Goal: Task Accomplishment & Management: Manage account settings

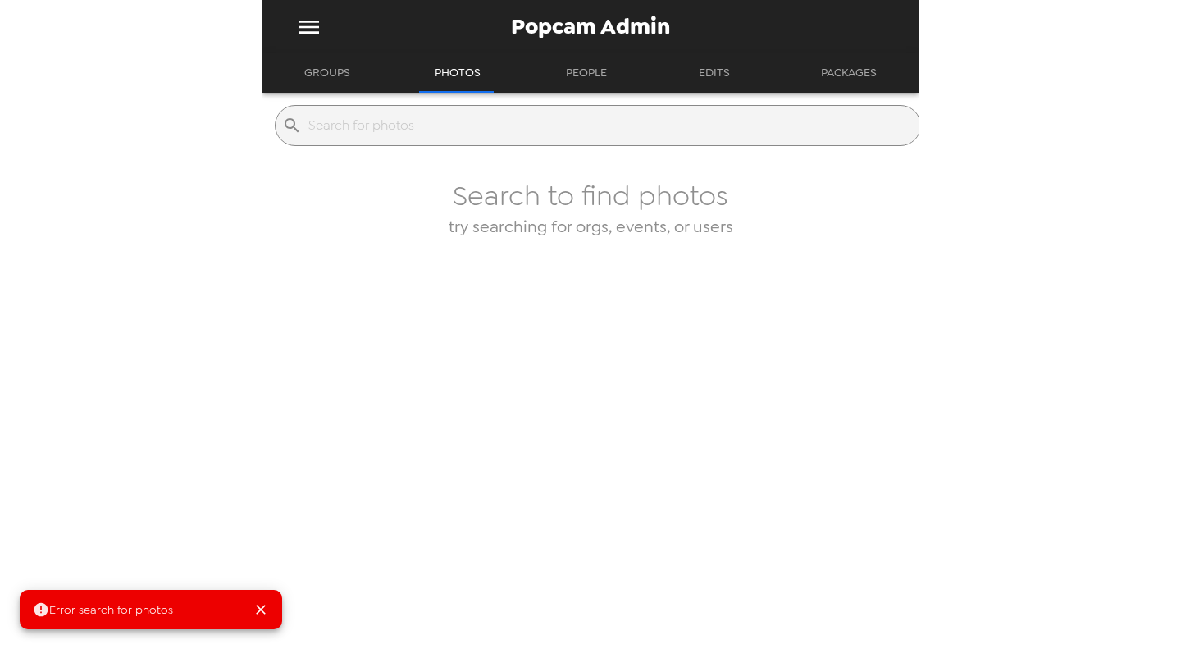
click at [326, 75] on button "Groups" at bounding box center [327, 72] width 75 height 39
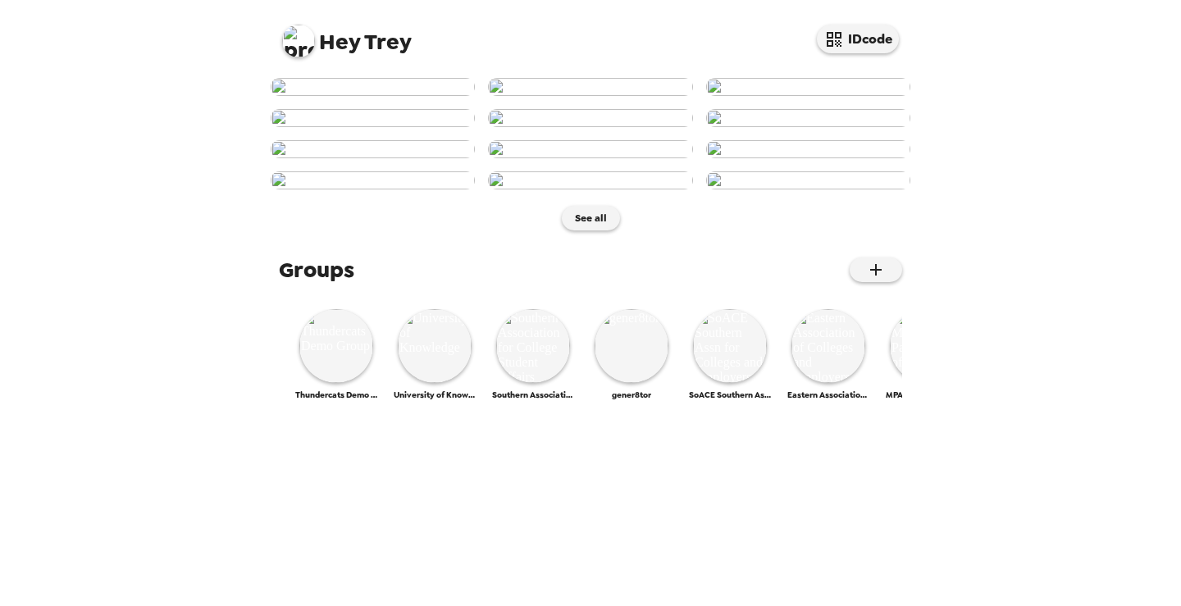
scroll to position [82, 0]
click at [844, 51] on button "IDcode" at bounding box center [858, 39] width 82 height 29
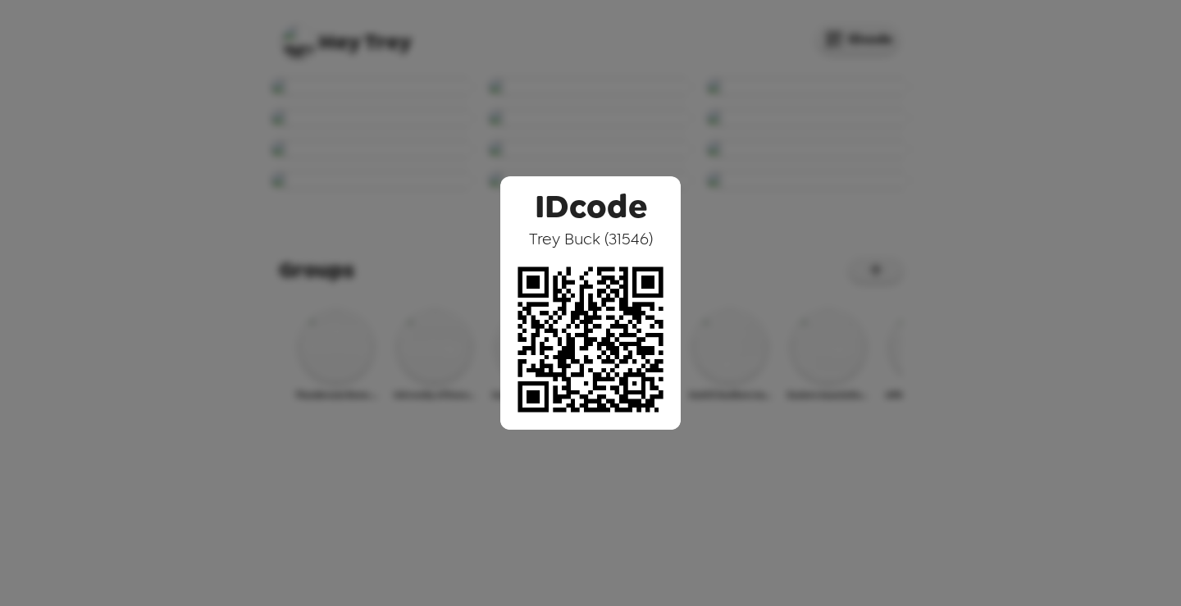
click at [345, 336] on div "IDcode Trey Buck ( 31546 )" at bounding box center [590, 303] width 1181 height 606
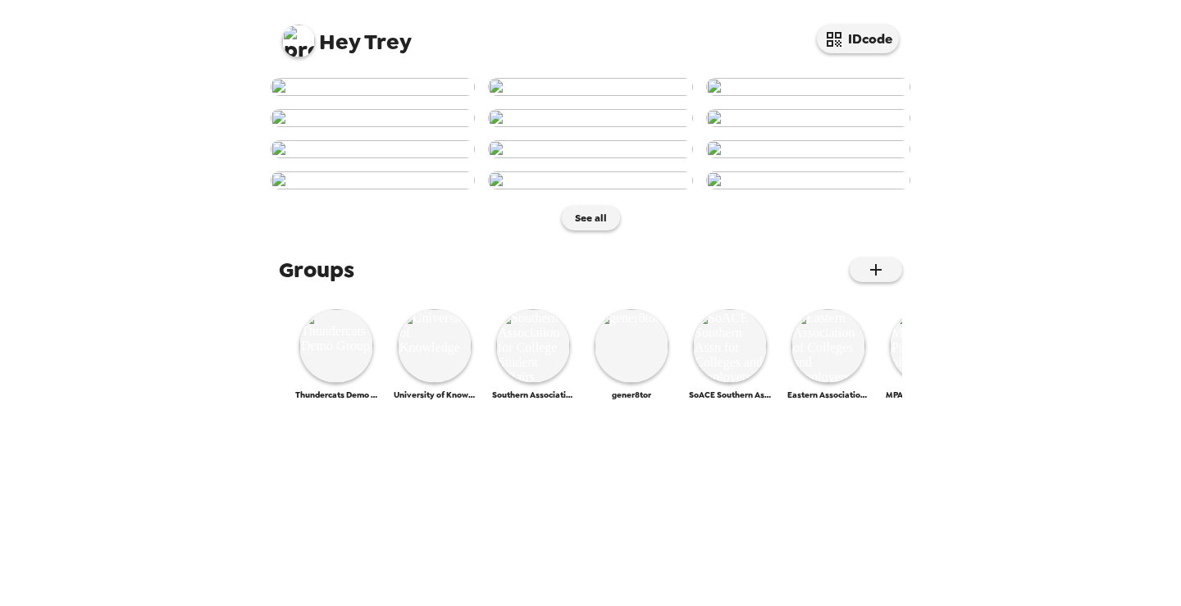
scroll to position [328, 0]
click at [609, 158] on img at bounding box center [590, 149] width 204 height 18
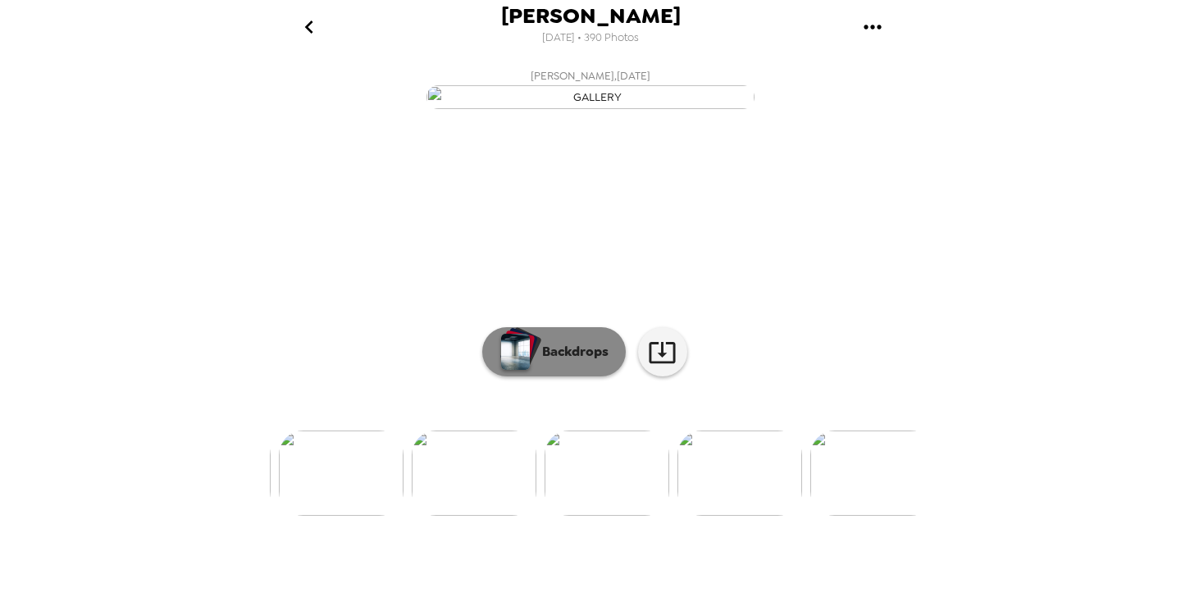
scroll to position [0, 930]
click at [572, 362] on p "Backdrops" at bounding box center [571, 352] width 75 height 20
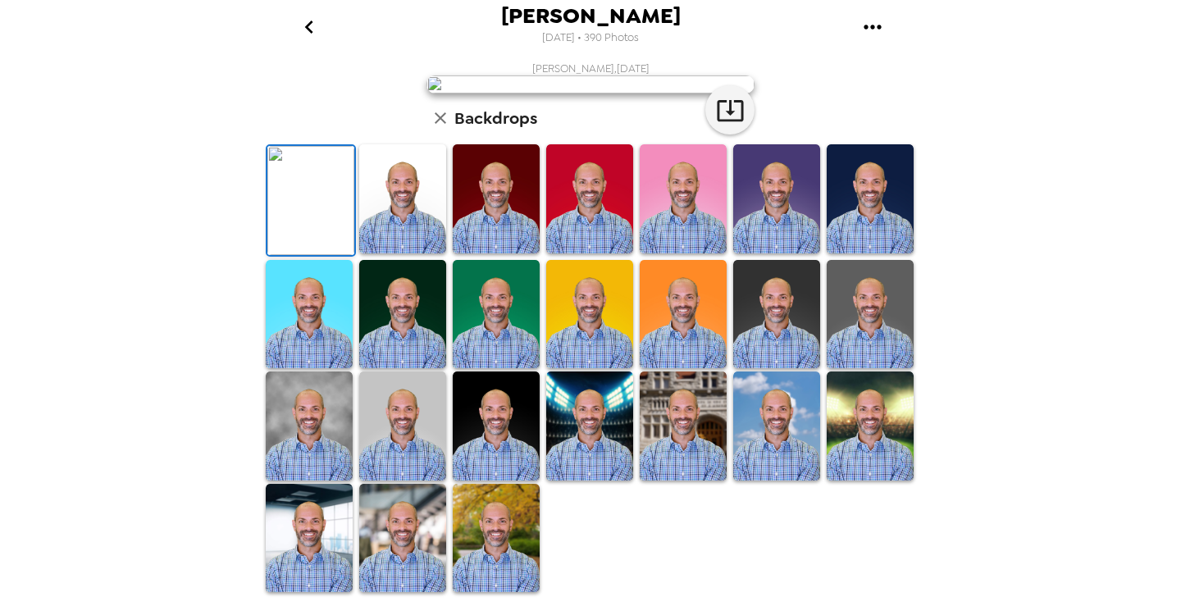
scroll to position [0, 0]
click at [316, 28] on icon "go back" at bounding box center [309, 27] width 26 height 26
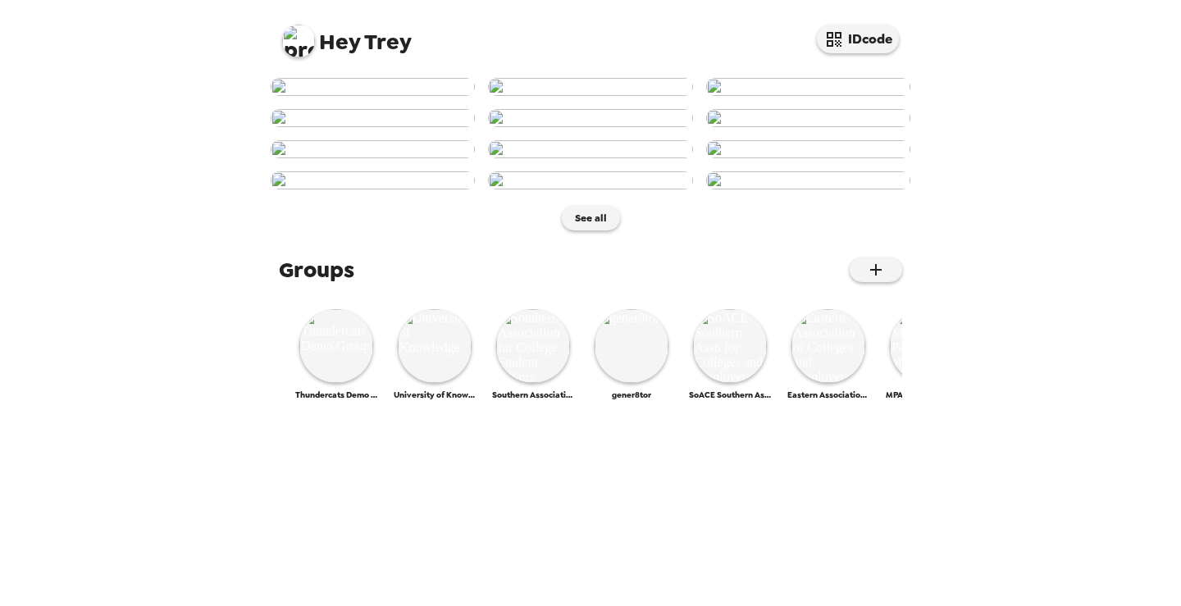
scroll to position [765, 0]
click at [296, 51] on img at bounding box center [298, 41] width 33 height 33
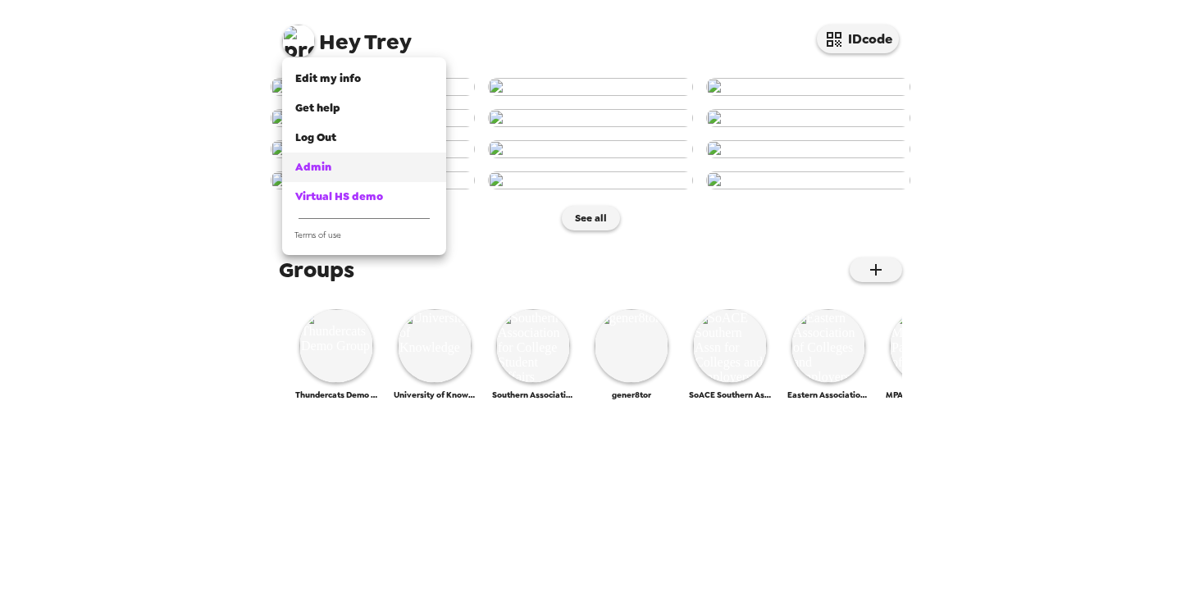
click at [352, 167] on div "Admin" at bounding box center [364, 167] width 138 height 16
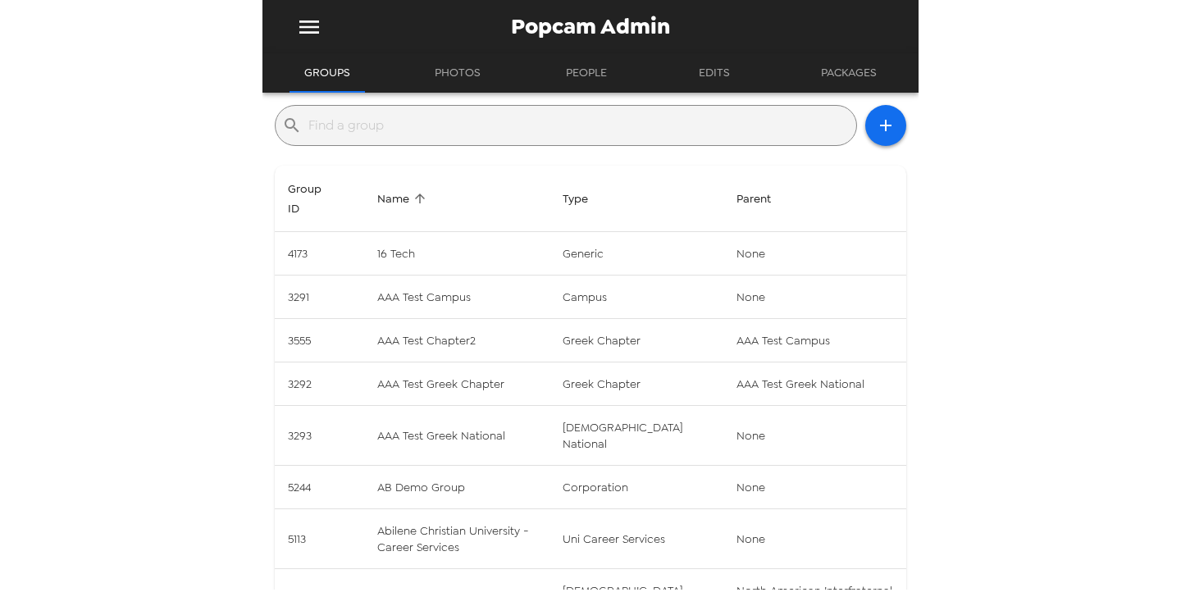
click at [464, 121] on input "text" at bounding box center [578, 125] width 541 height 26
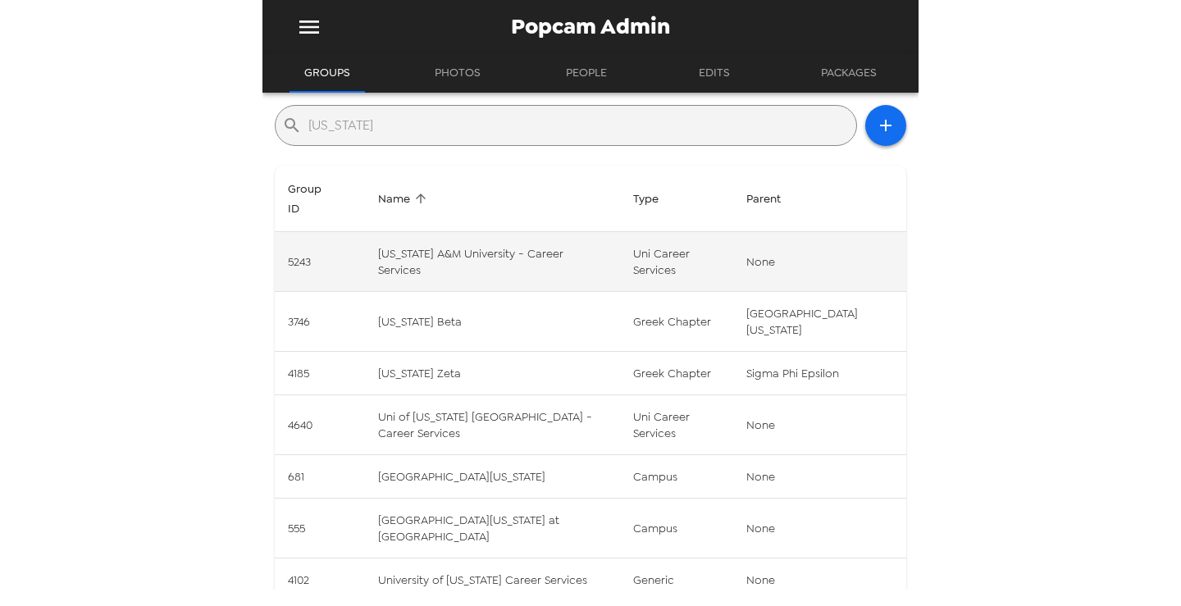
type input "[US_STATE]"
click at [531, 242] on td "[US_STATE] A&M University - Career Services" at bounding box center [492, 262] width 255 height 60
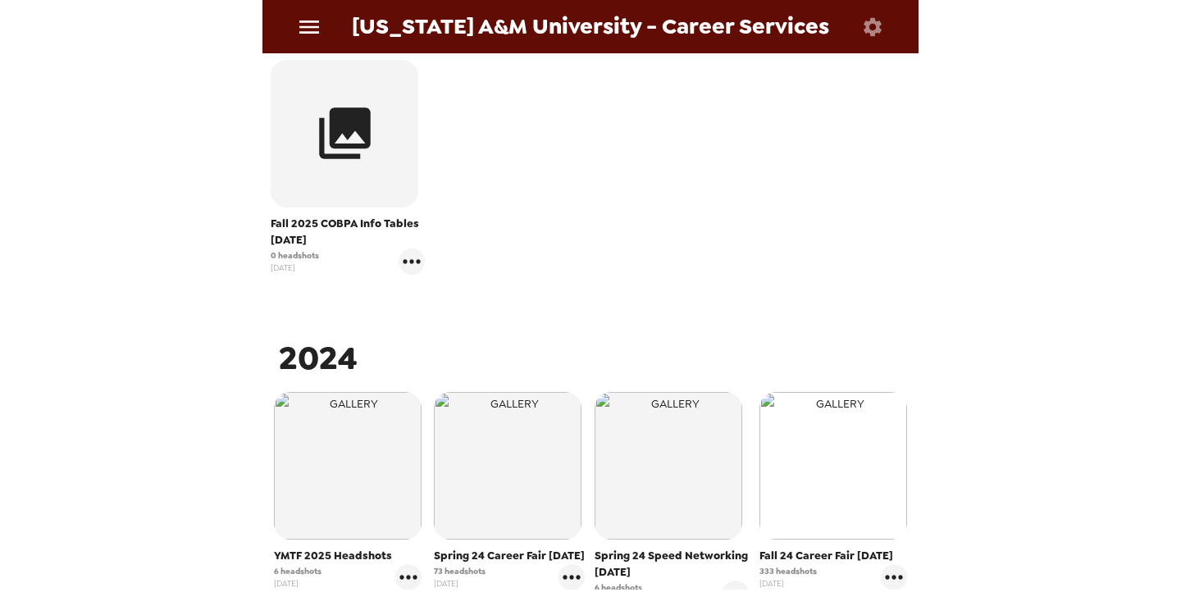
scroll to position [410, 0]
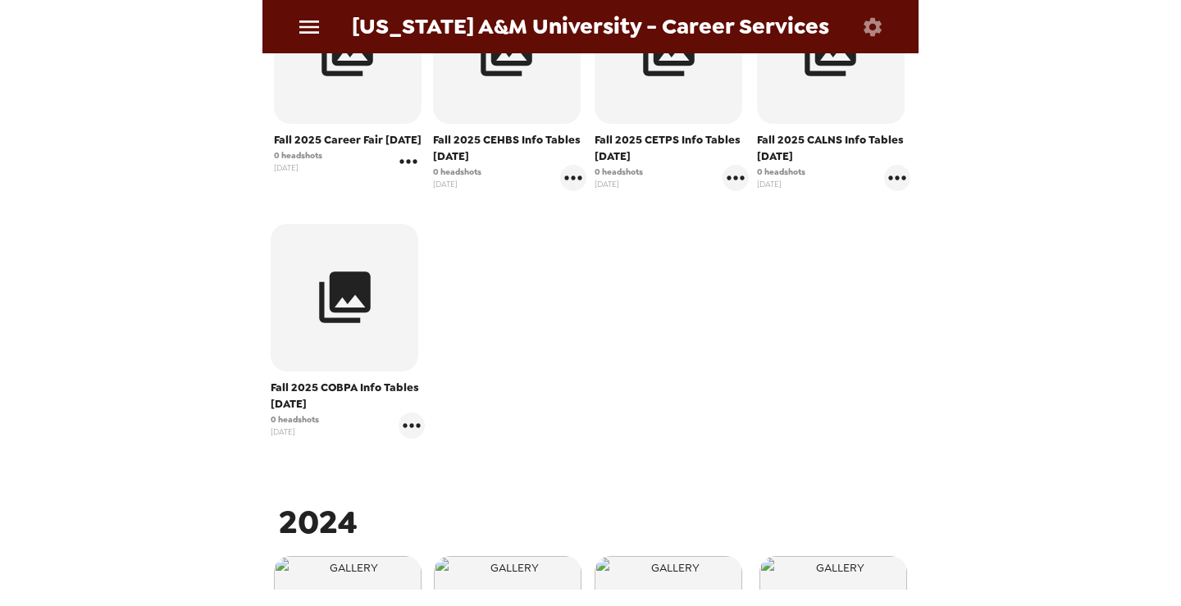
click at [407, 164] on icon "gallery menu" at bounding box center [408, 161] width 26 height 26
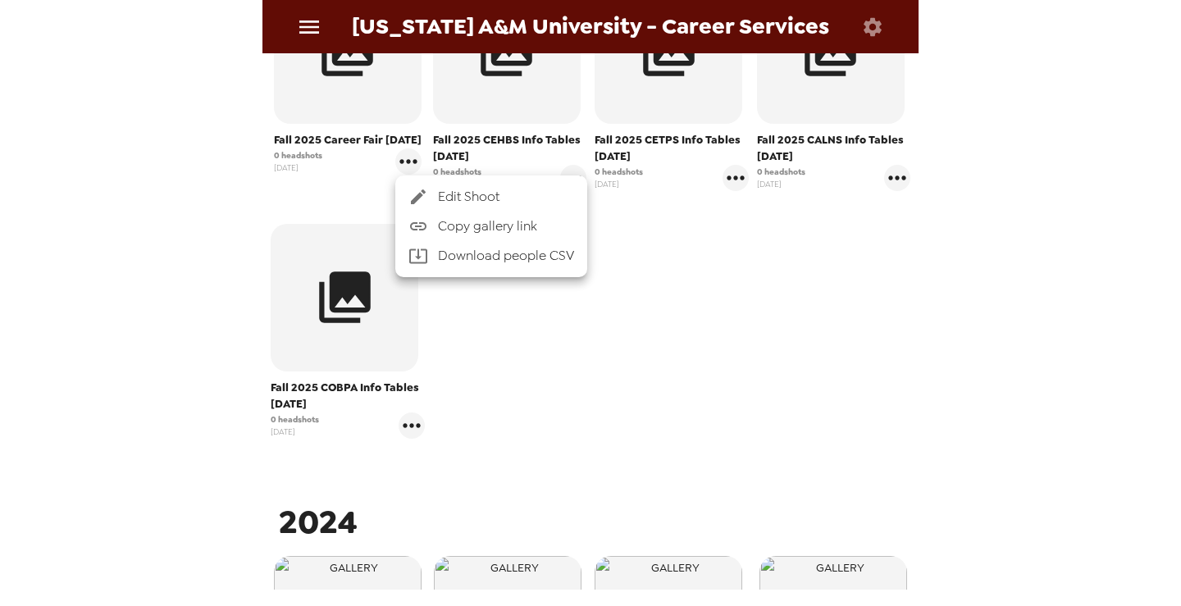
click at [501, 317] on div at bounding box center [590, 303] width 1181 height 606
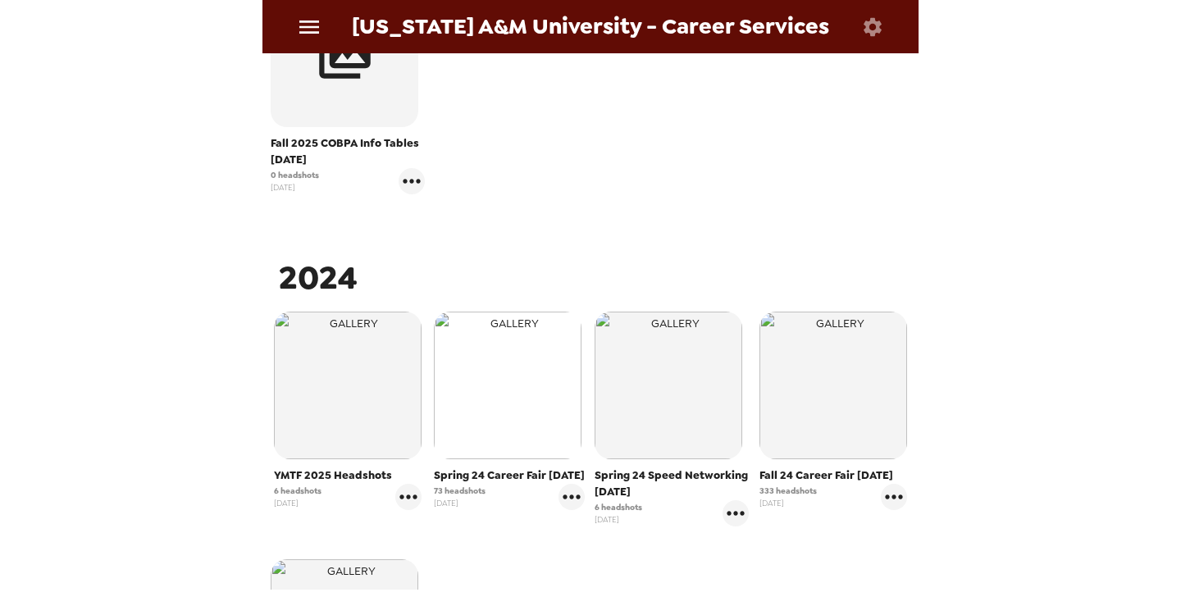
scroll to position [738, 0]
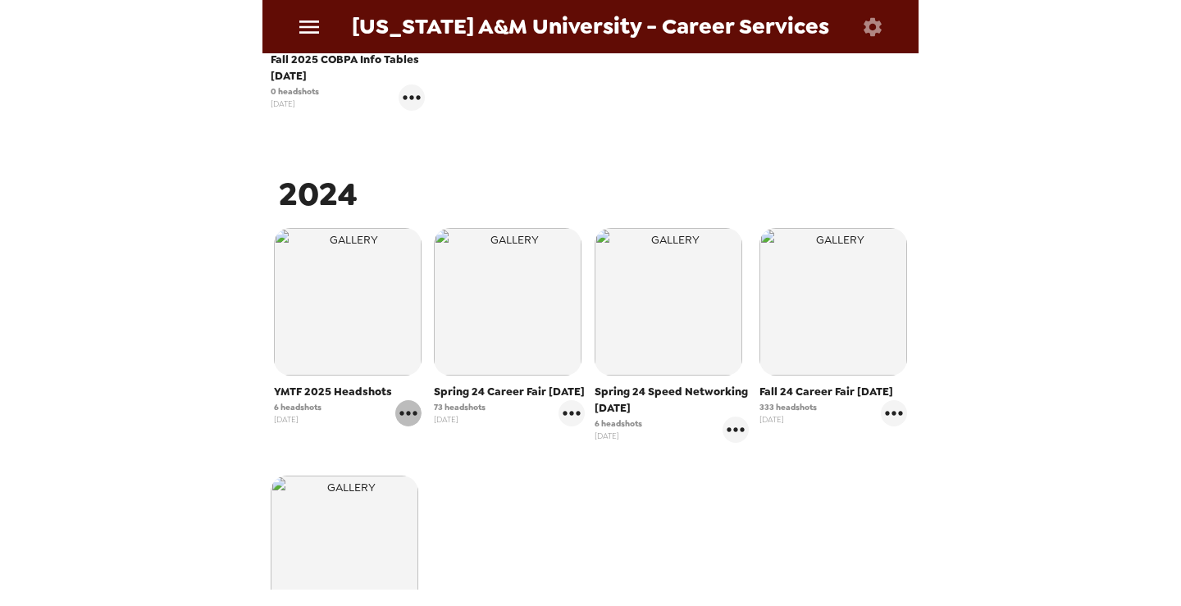
click at [412, 411] on icon "gallery menu" at bounding box center [408, 413] width 26 height 26
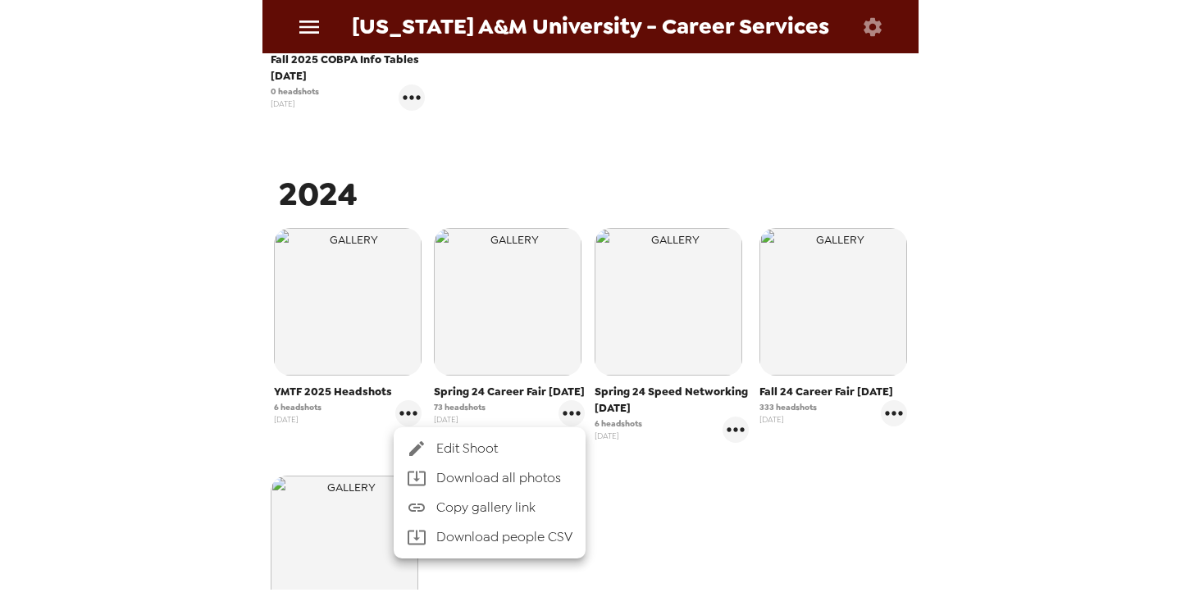
click at [582, 147] on div at bounding box center [590, 303] width 1181 height 606
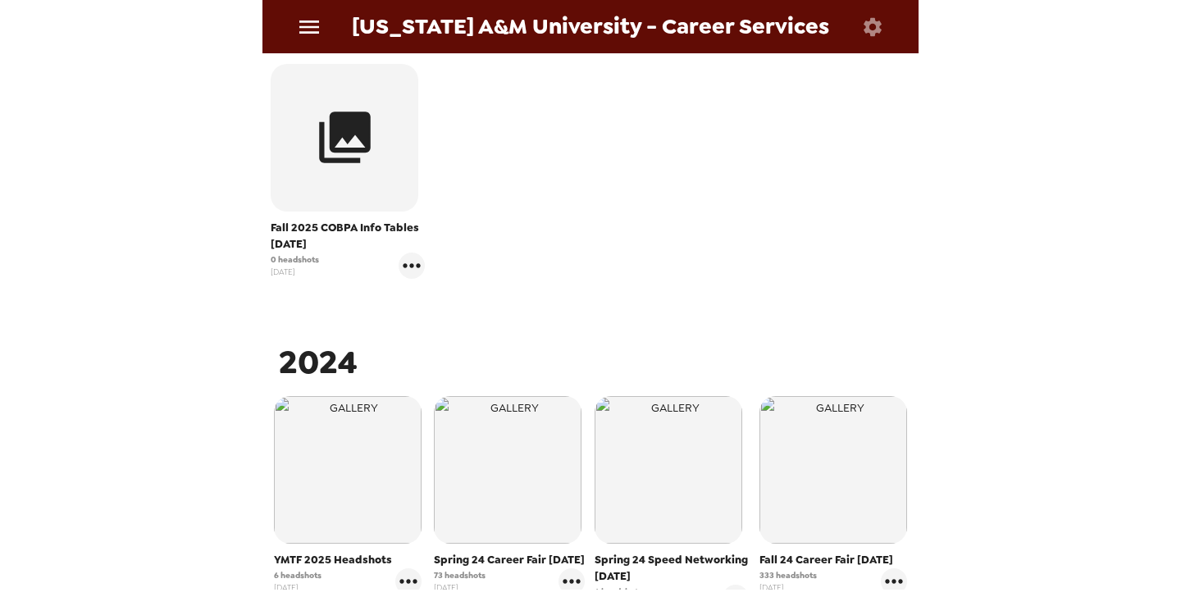
scroll to position [328, 0]
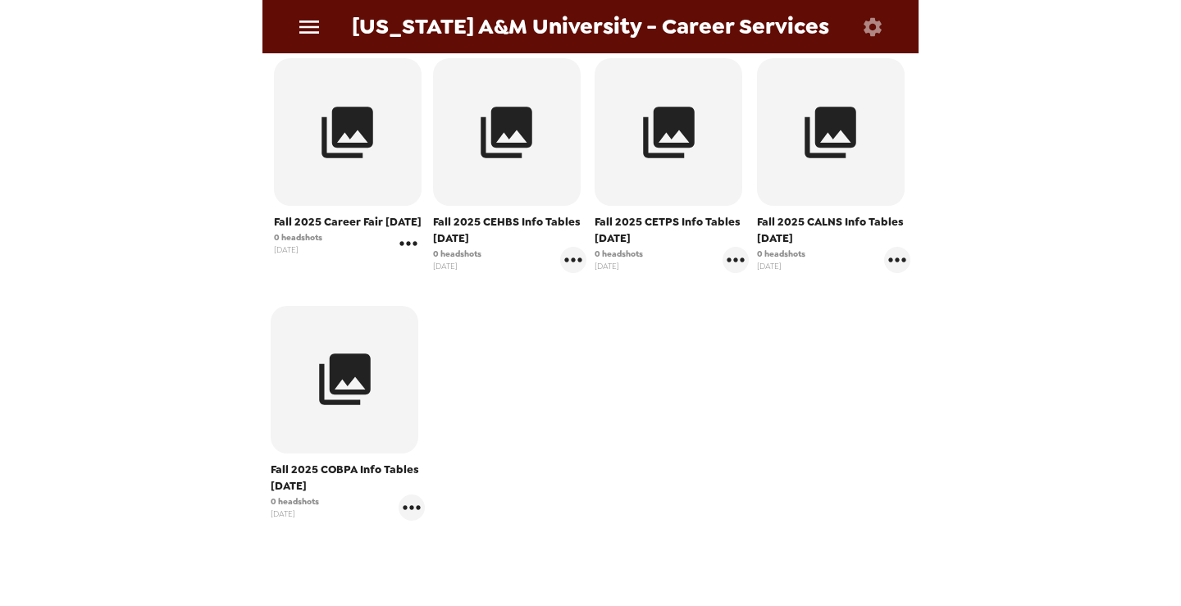
click at [411, 244] on icon "gallery menu" at bounding box center [408, 244] width 26 height 26
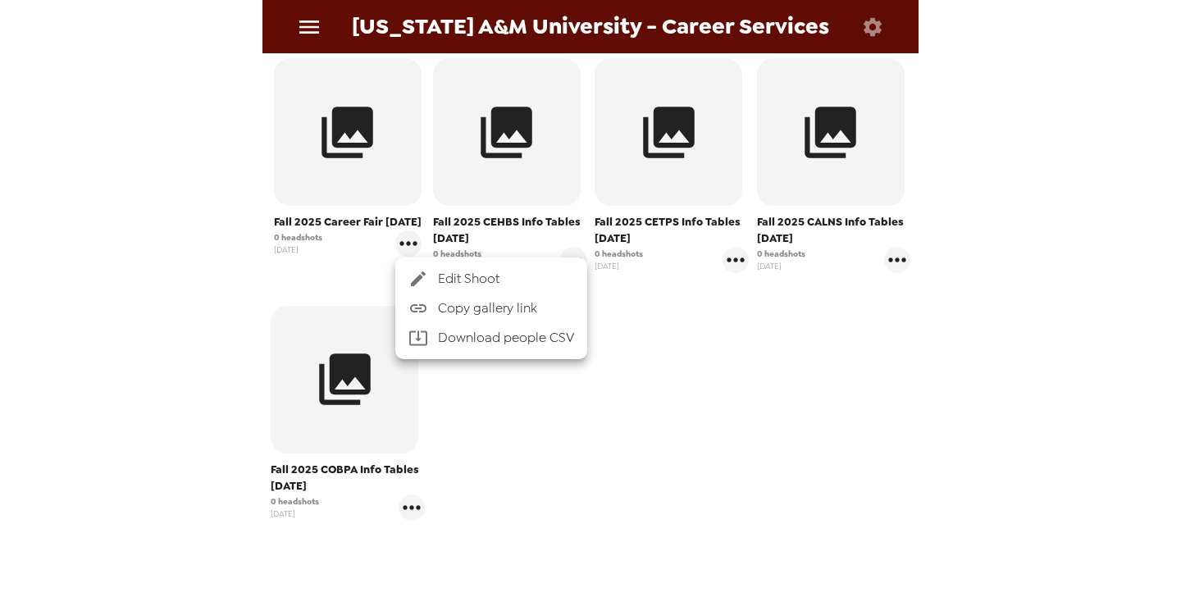
click at [477, 276] on span "Edit Shoot" at bounding box center [506, 279] width 136 height 20
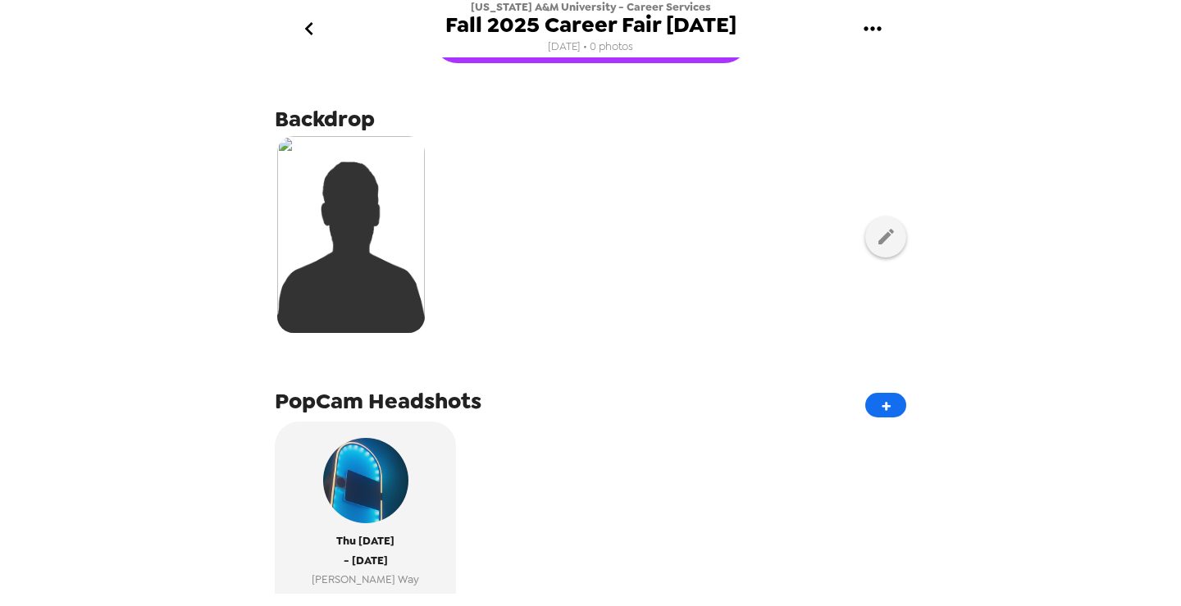
scroll to position [82, 0]
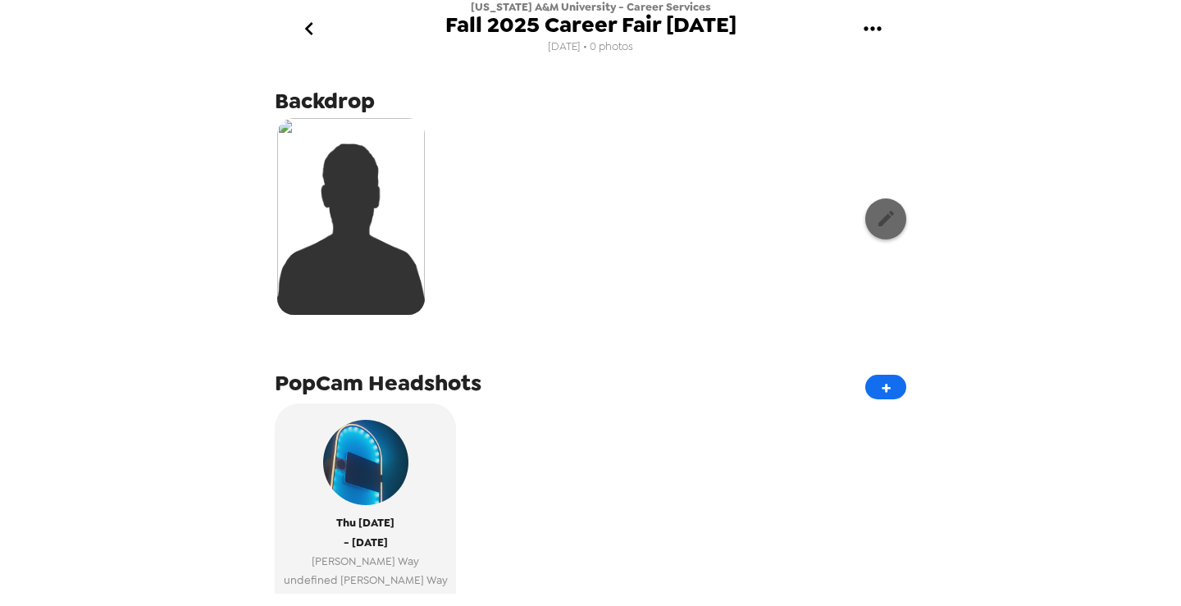
click at [876, 226] on icon "button" at bounding box center [886, 218] width 21 height 21
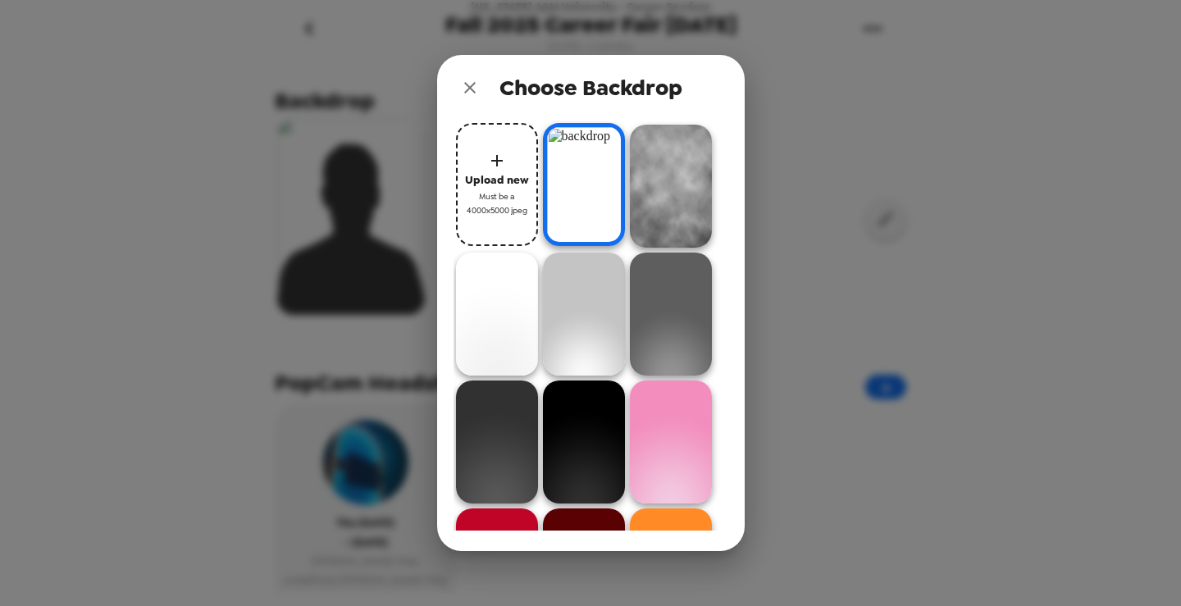
click at [471, 90] on icon "close" at bounding box center [469, 87] width 11 height 11
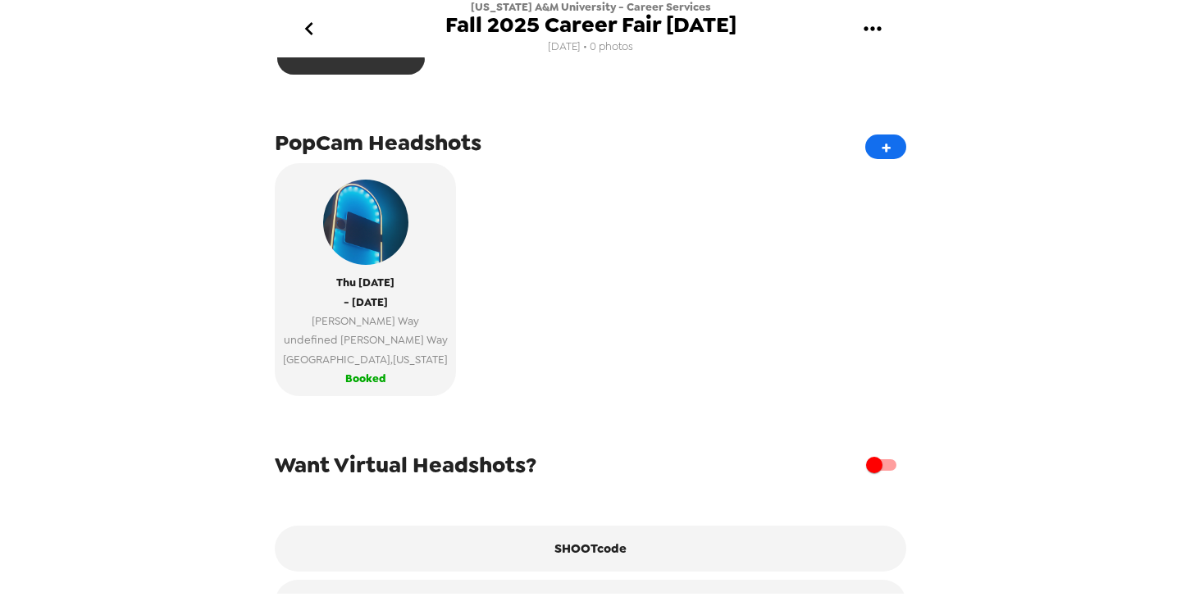
scroll to position [328, 0]
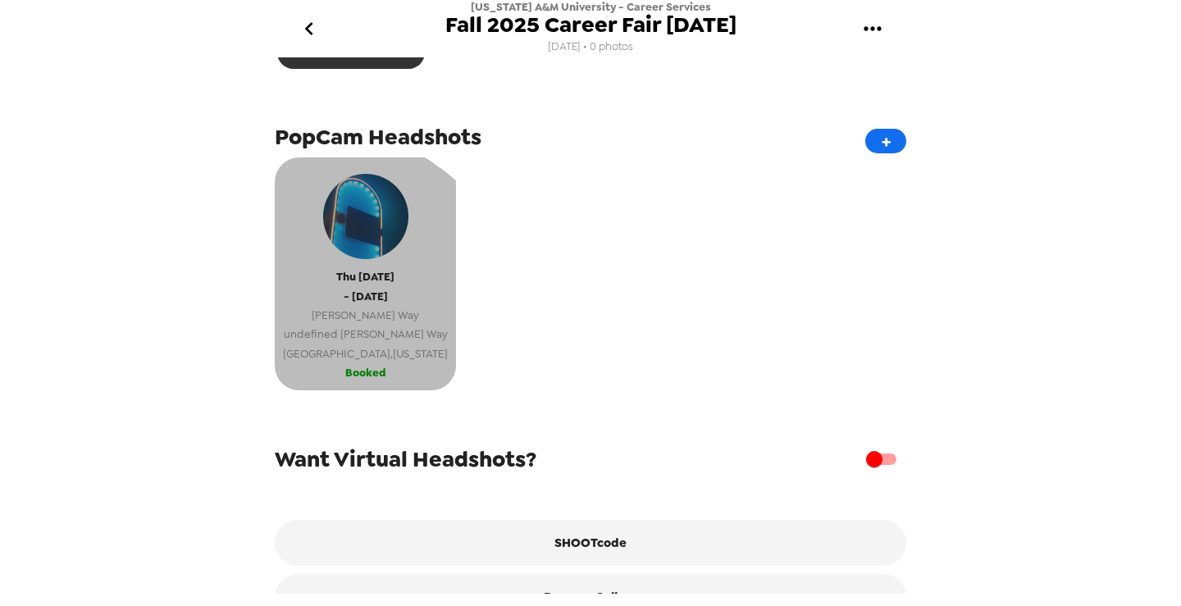
click at [313, 342] on span "undefined Buchanan Way" at bounding box center [365, 334] width 165 height 19
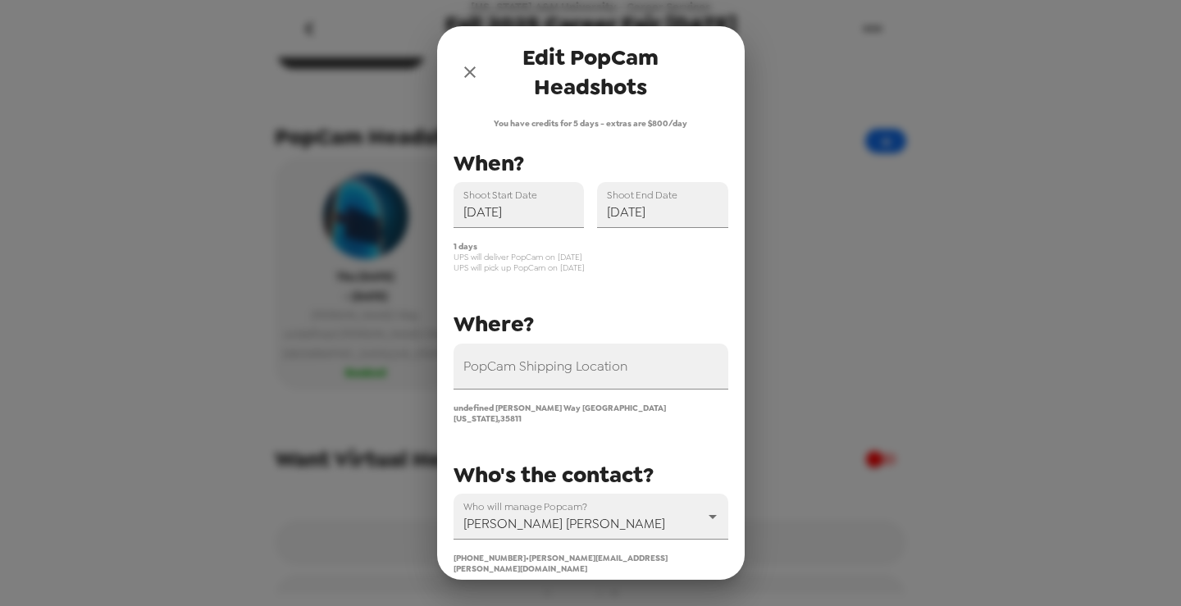
click at [494, 407] on span "undefined Buchanan Way Huntsville Alabama , 35811" at bounding box center [560, 413] width 212 height 21
click at [532, 381] on input "PopCam Shipping Location" at bounding box center [591, 367] width 275 height 46
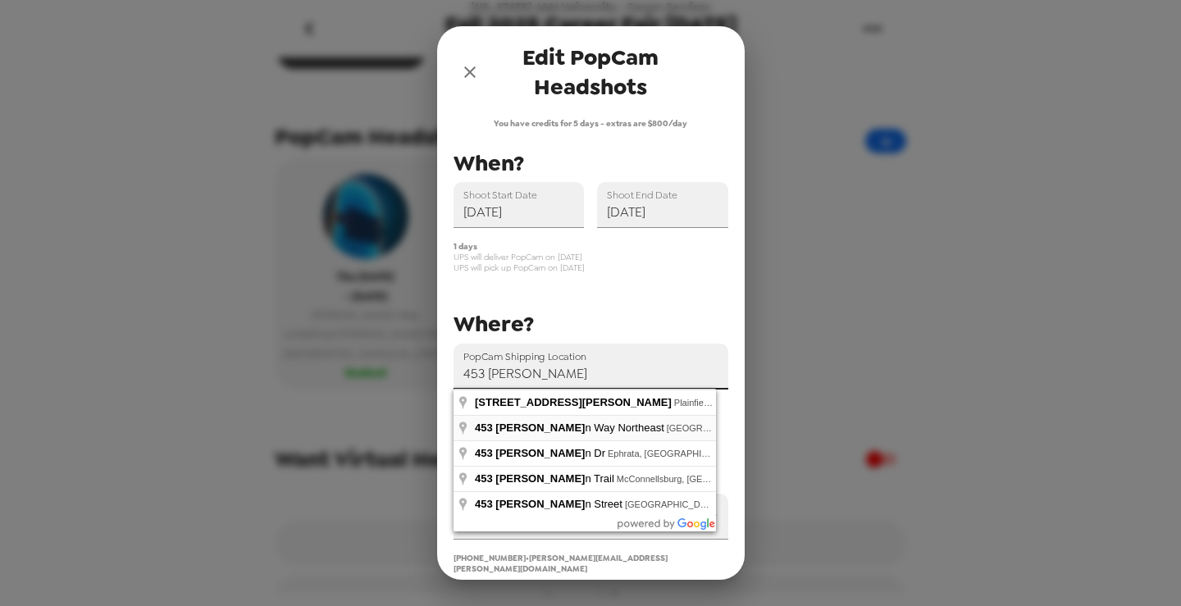
type input "453 Buchanan Way Northeast, Huntsville, AL, USA"
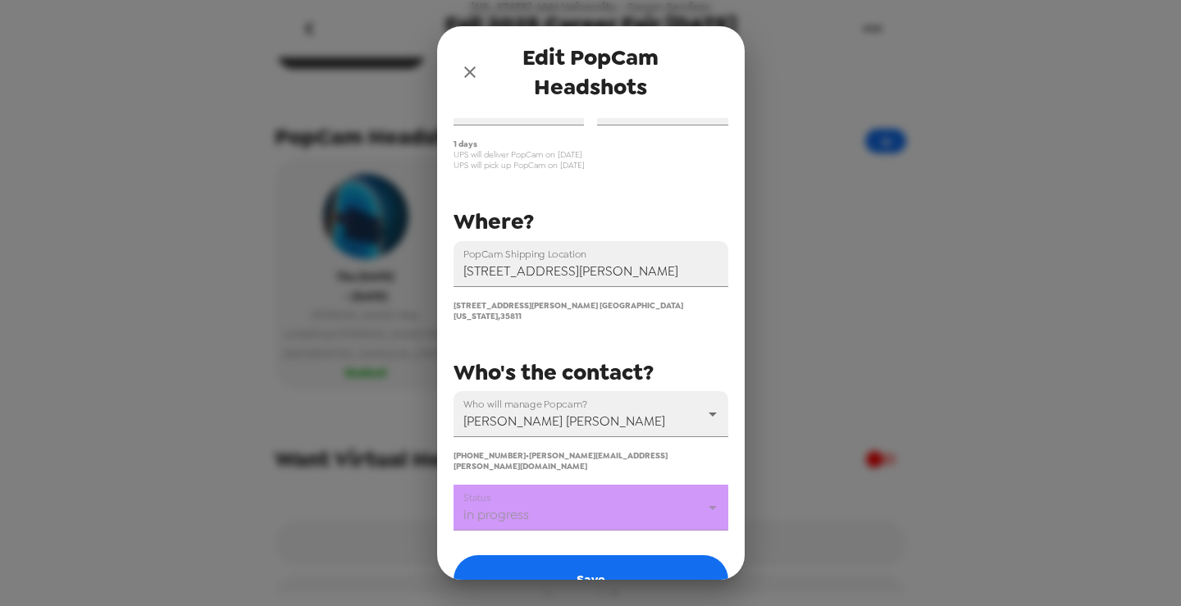
scroll to position [179, 0]
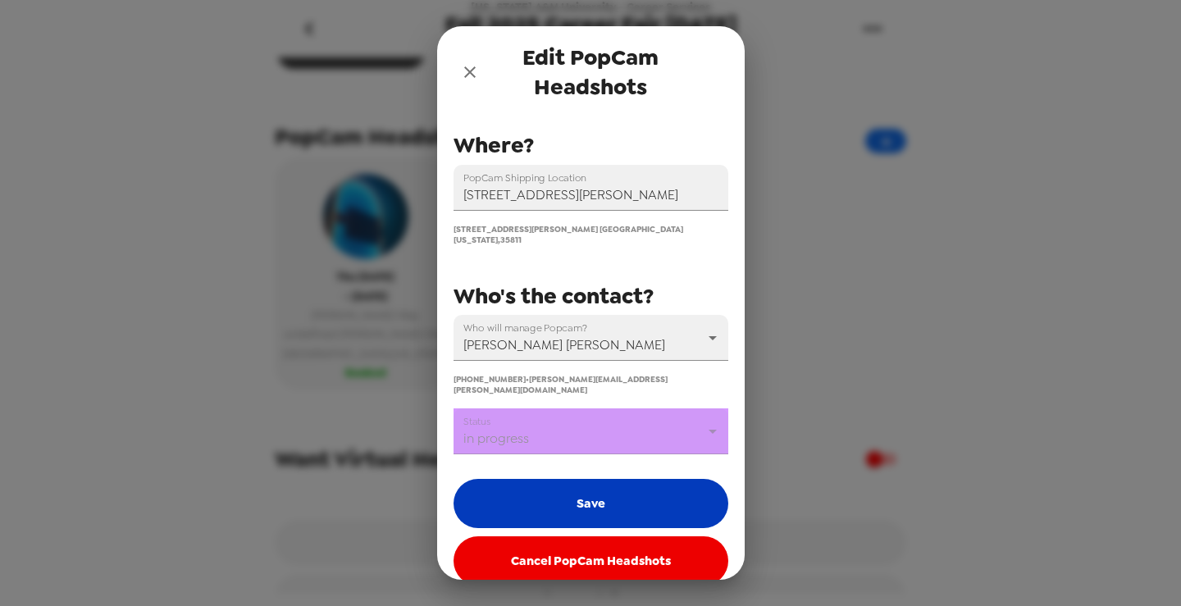
click at [607, 486] on button "Save" at bounding box center [591, 503] width 275 height 49
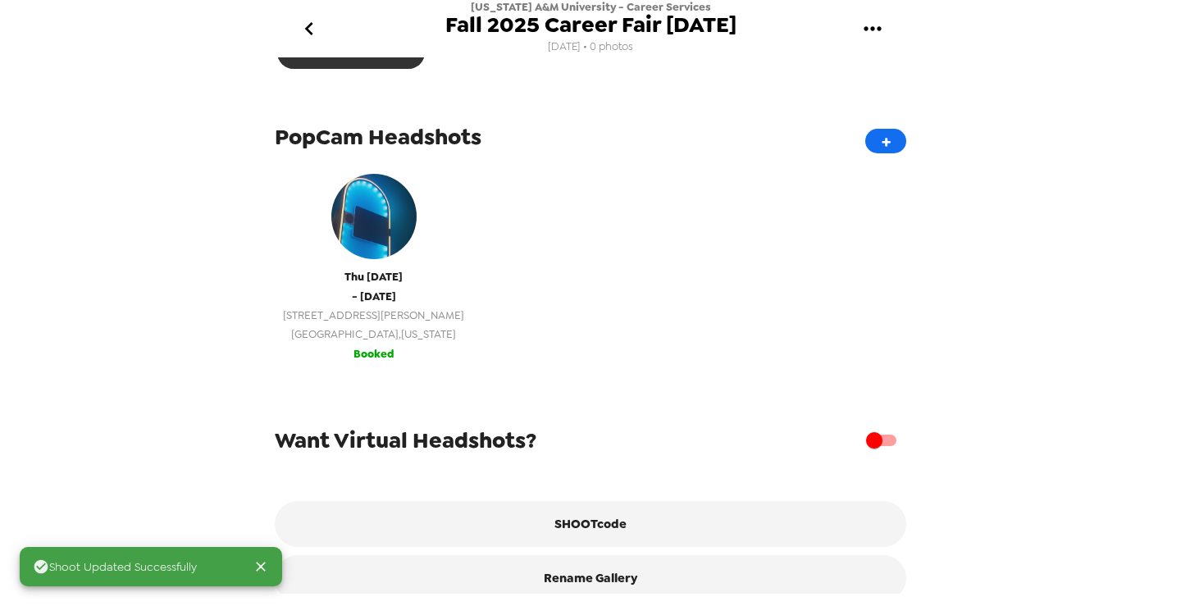
click at [354, 346] on span "Booked" at bounding box center [374, 354] width 41 height 19
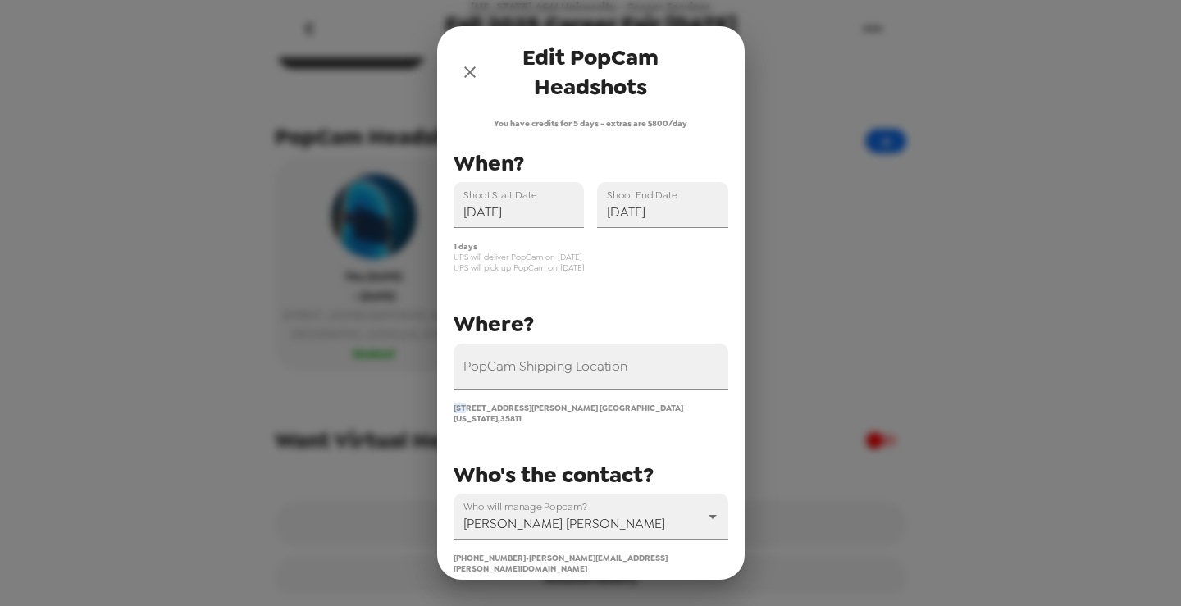
drag, startPoint x: 467, startPoint y: 407, endPoint x: 413, endPoint y: 412, distance: 53.5
click at [414, 412] on div "Edit PopCam Headshots You have credits for 5 days - extras are $800/day PopCam …" at bounding box center [590, 303] width 1181 height 606
copy span "453"
click at [568, 97] on span "Edit PopCam Headshots" at bounding box center [590, 72] width 209 height 59
drag, startPoint x: 462, startPoint y: 76, endPoint x: 463, endPoint y: 88, distance: 11.5
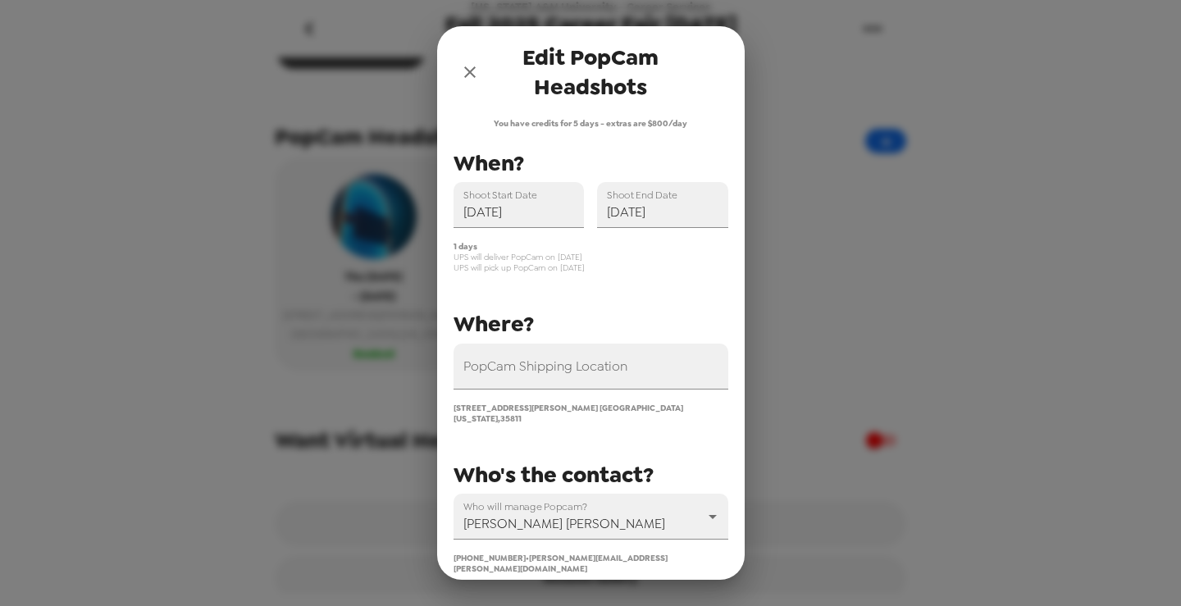
click at [462, 79] on icon "close" at bounding box center [470, 72] width 20 height 20
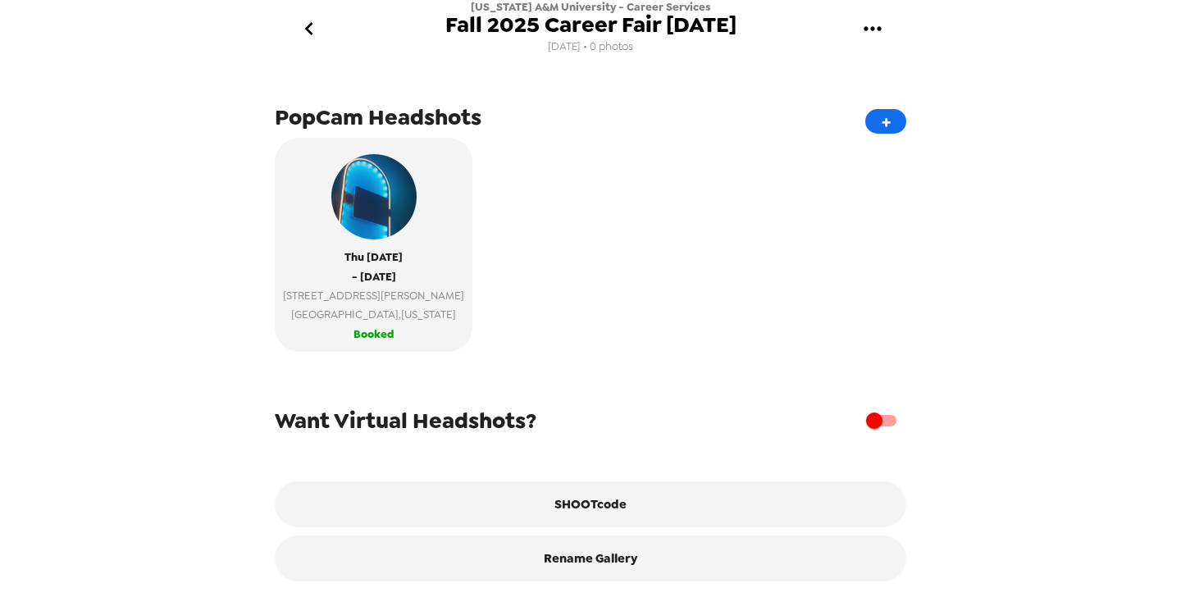
scroll to position [359, 0]
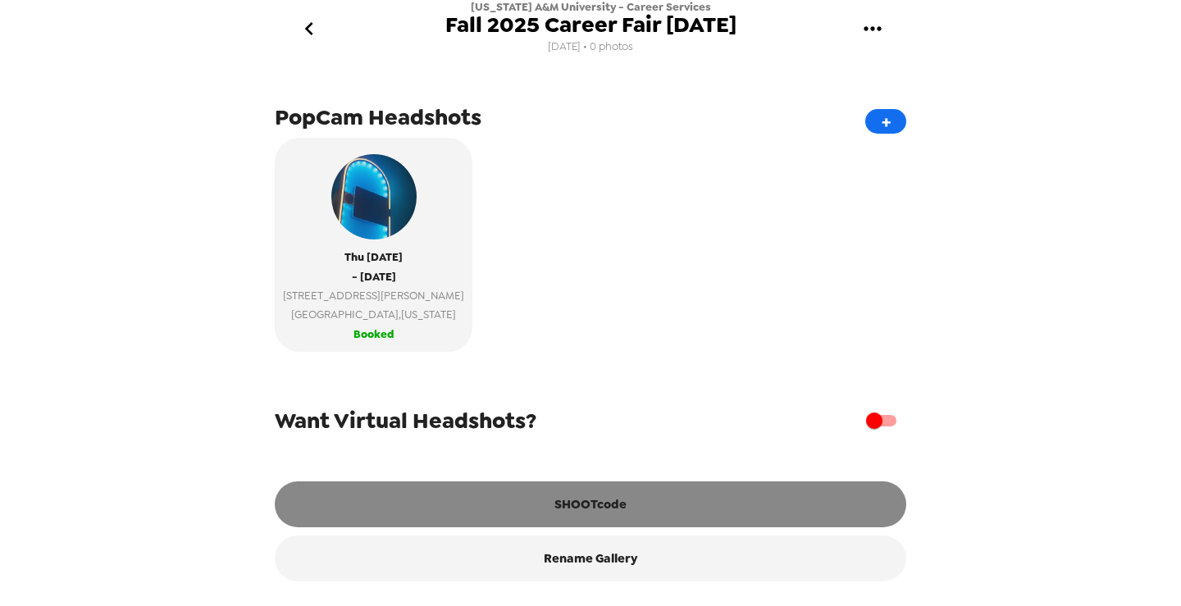
click at [584, 504] on button "SHOOTcode" at bounding box center [591, 505] width 632 height 46
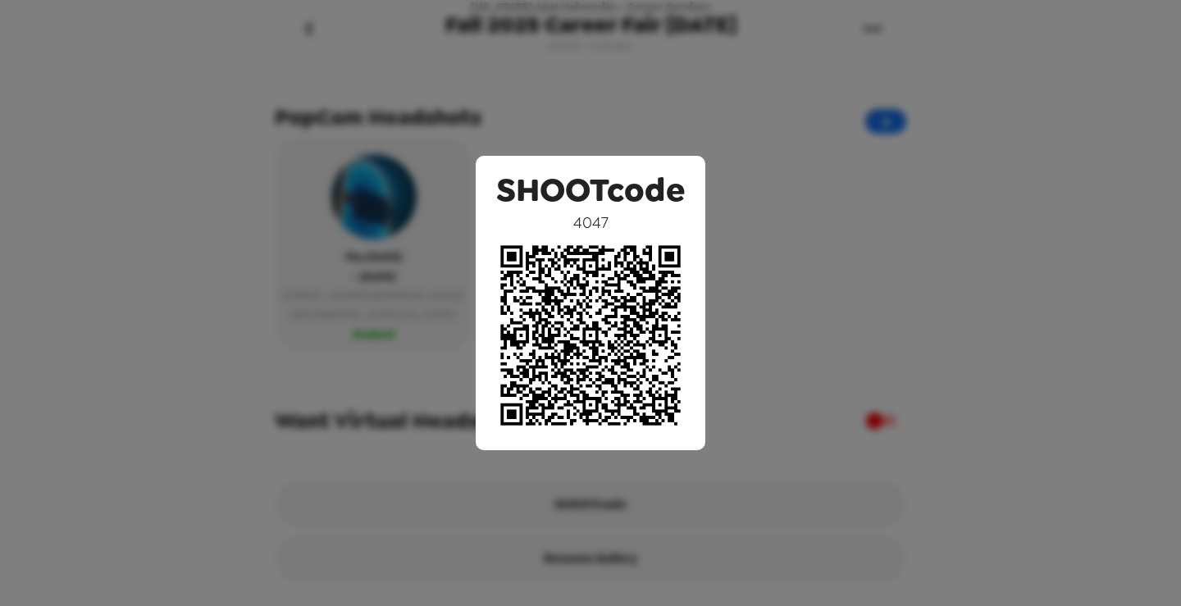
click at [819, 299] on div "SHOOTcode 4047" at bounding box center [590, 303] width 1181 height 606
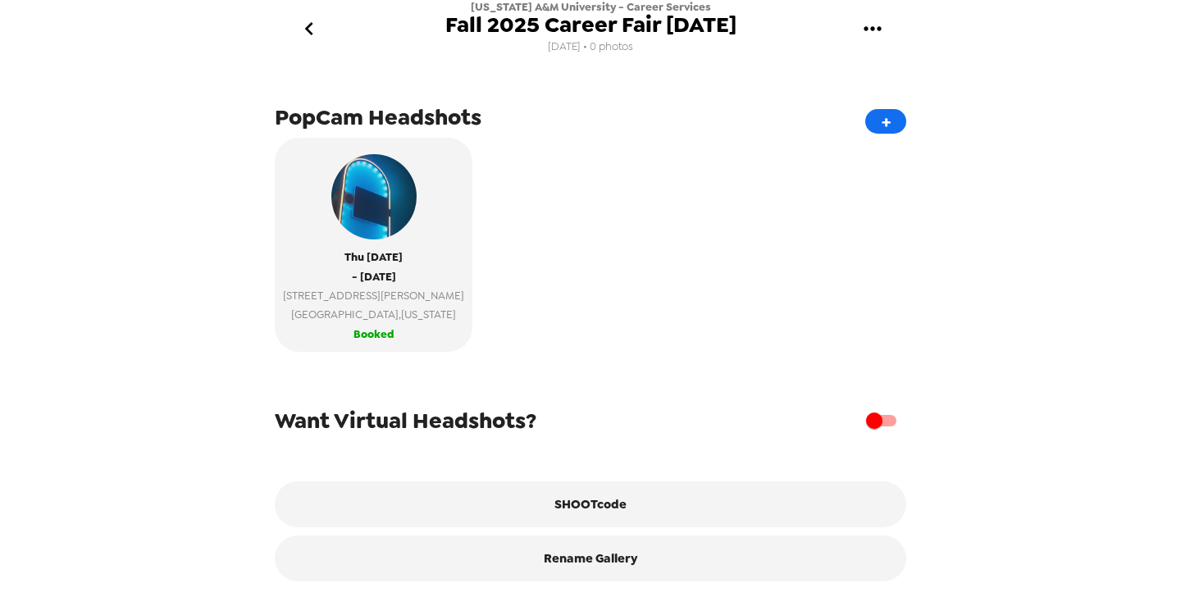
click at [321, 26] on icon "go back" at bounding box center [309, 29] width 26 height 26
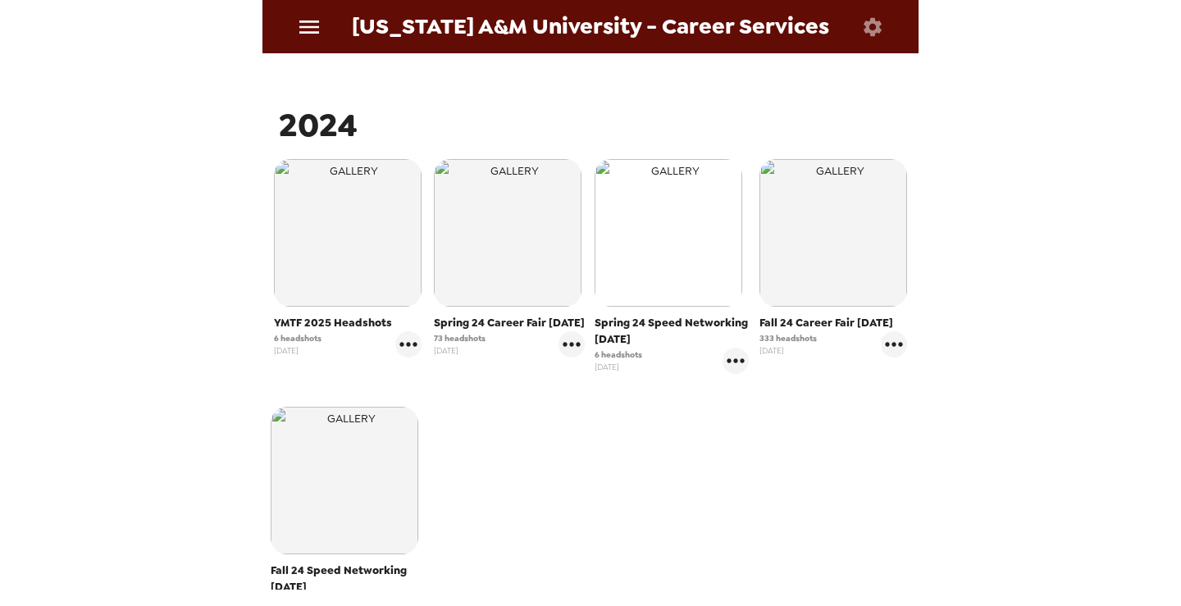
scroll to position [725, 0]
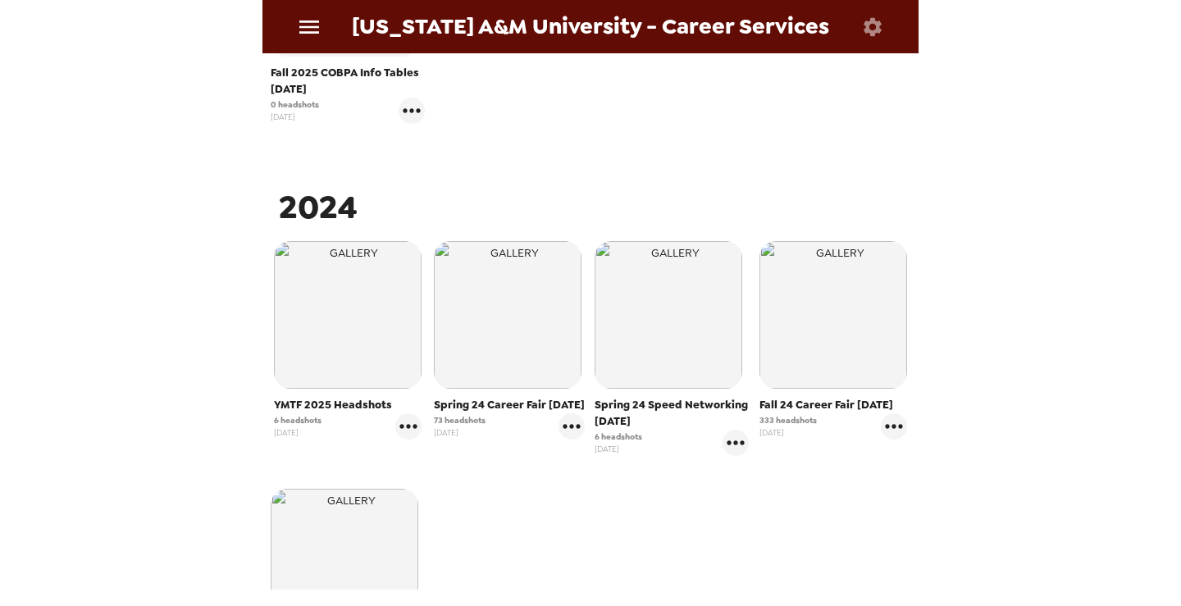
click at [309, 30] on icon "menu" at bounding box center [309, 27] width 26 height 26
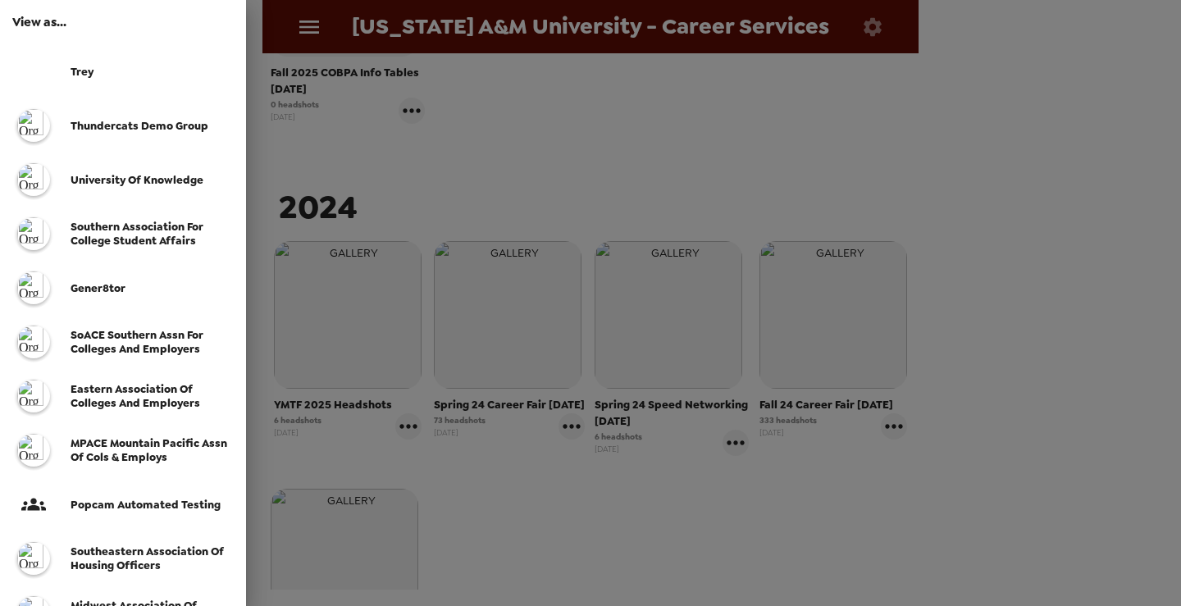
click at [153, 350] on span "SoACE Southern Assn for Colleges and Employers" at bounding box center [137, 342] width 133 height 28
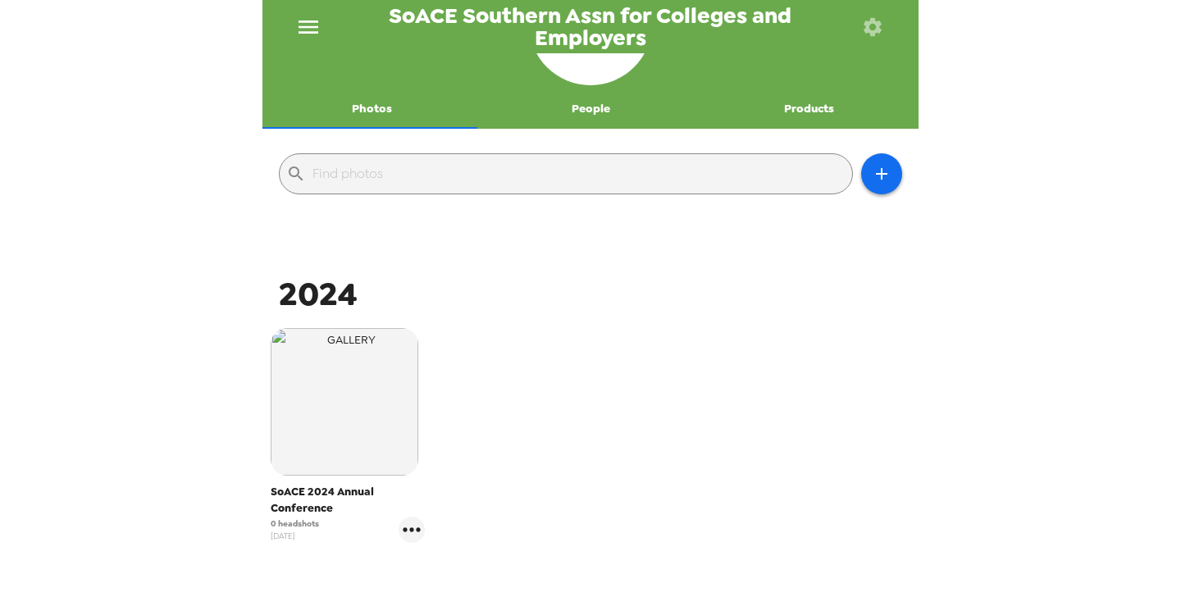
scroll to position [328, 0]
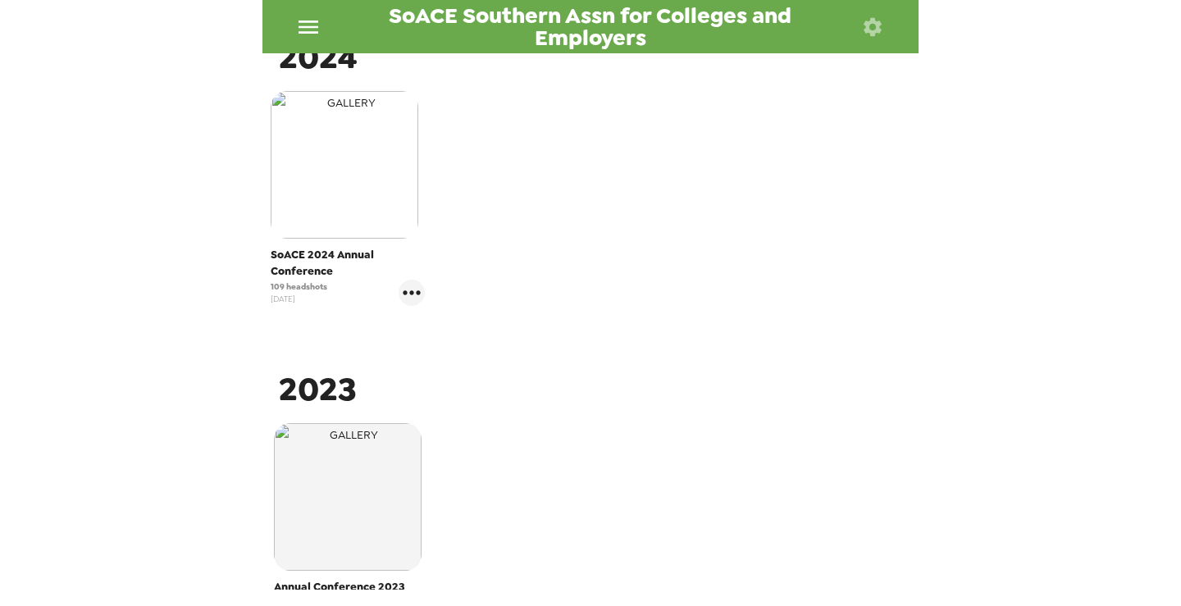
click at [368, 172] on img "button" at bounding box center [345, 165] width 148 height 148
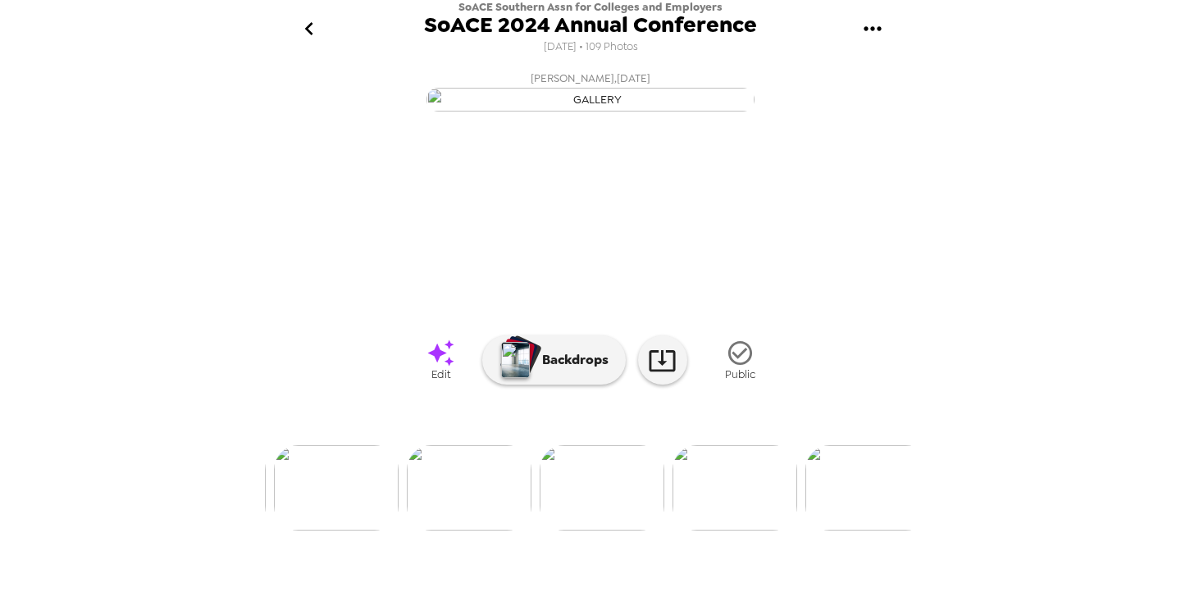
click at [474, 531] on img at bounding box center [469, 487] width 125 height 85
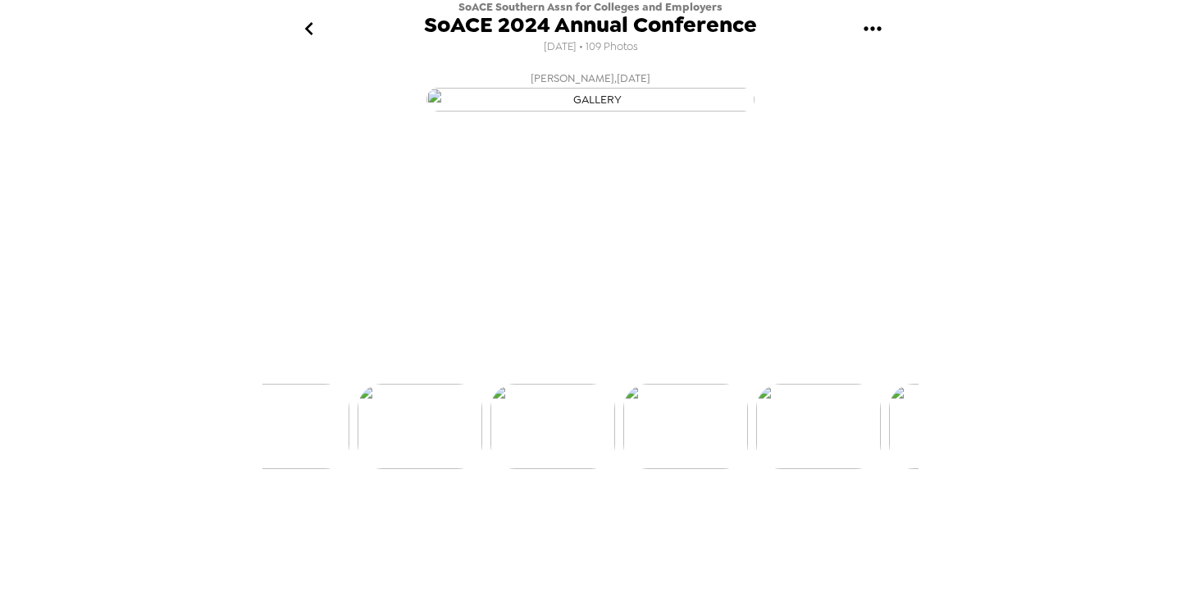
scroll to position [0, 664]
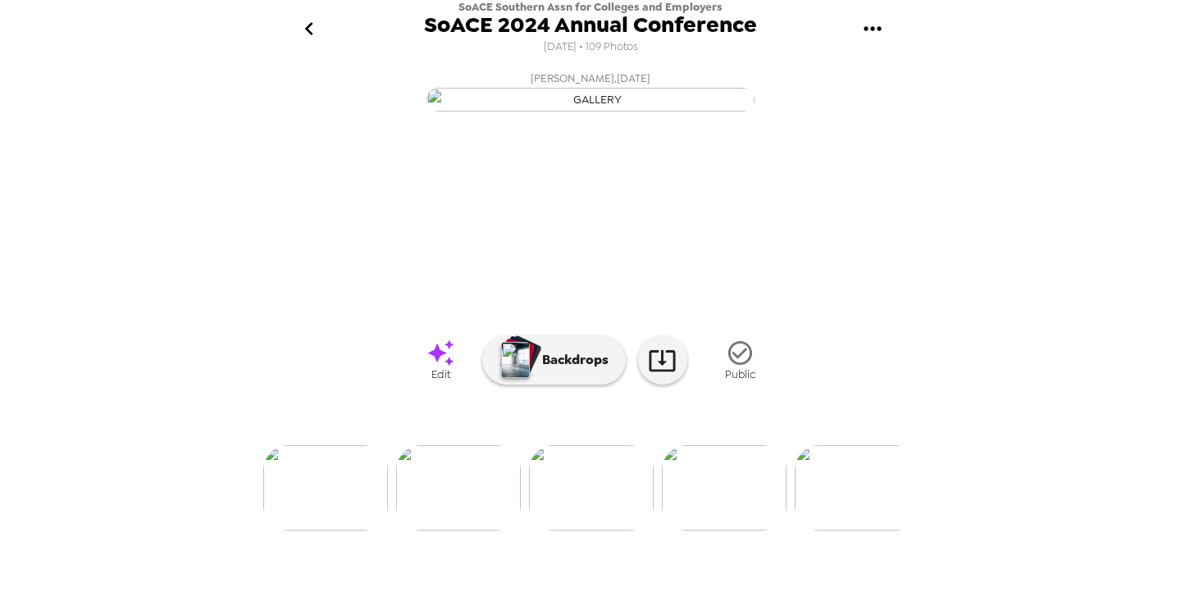
click at [344, 525] on img at bounding box center [325, 487] width 125 height 85
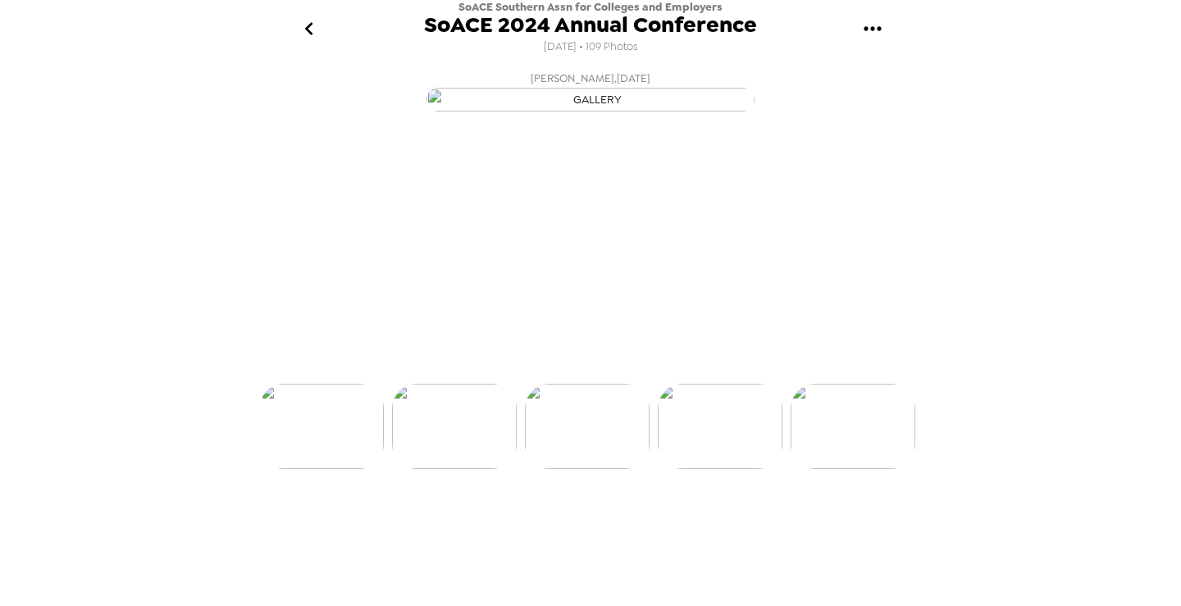
scroll to position [0, 398]
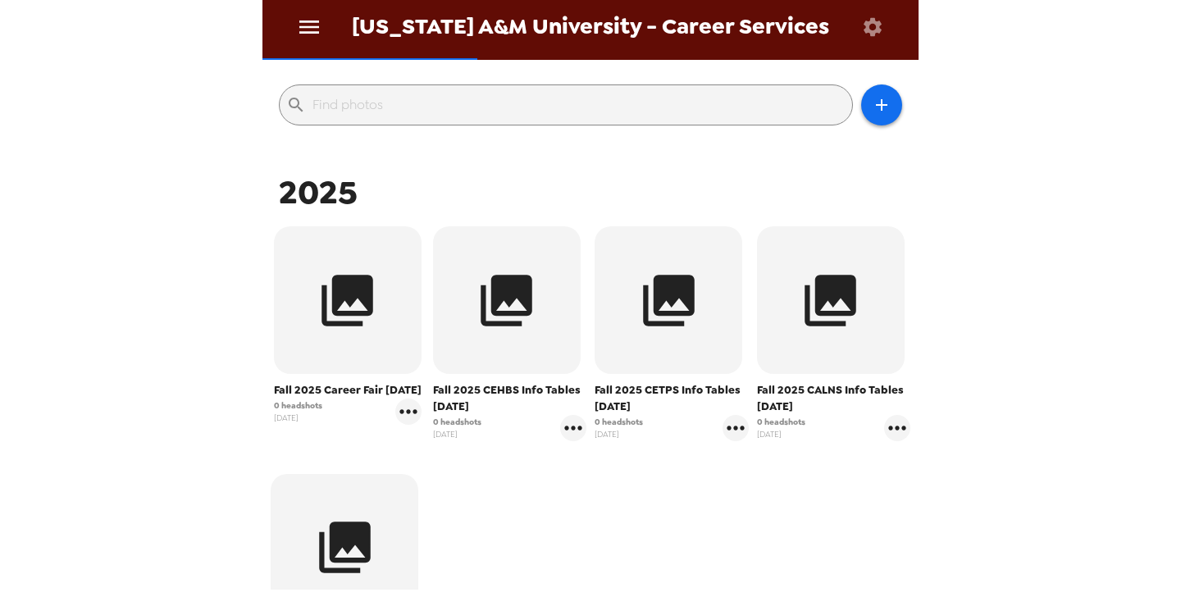
scroll to position [246, 0]
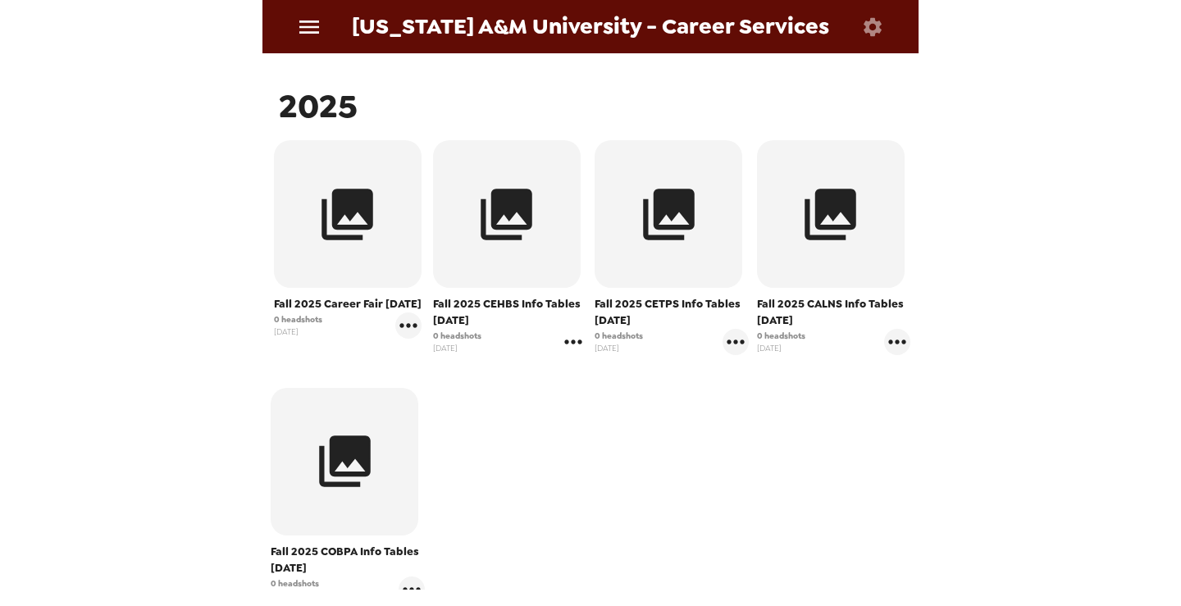
click at [573, 345] on icon "gallery menu" at bounding box center [573, 342] width 26 height 26
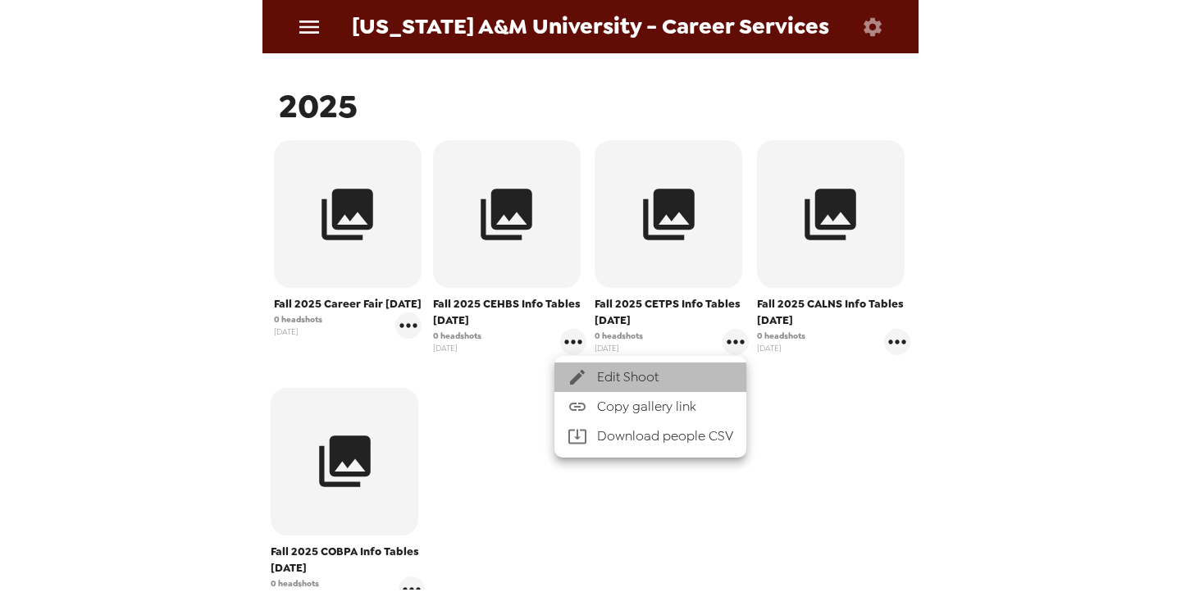
click at [587, 380] on icon at bounding box center [578, 377] width 20 height 20
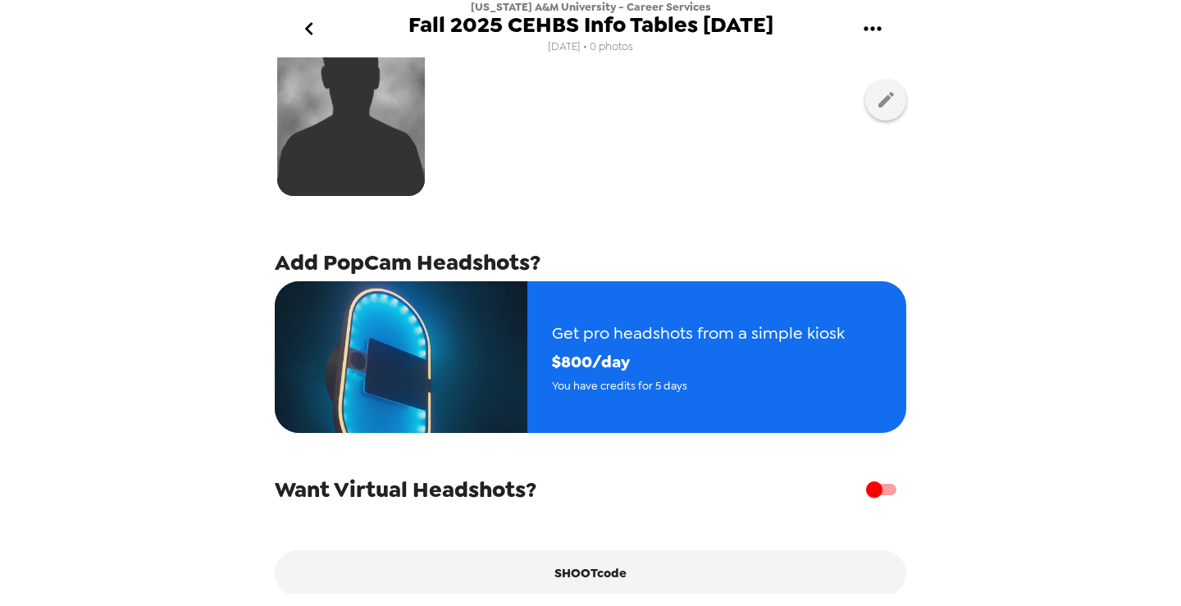
scroll to position [82, 0]
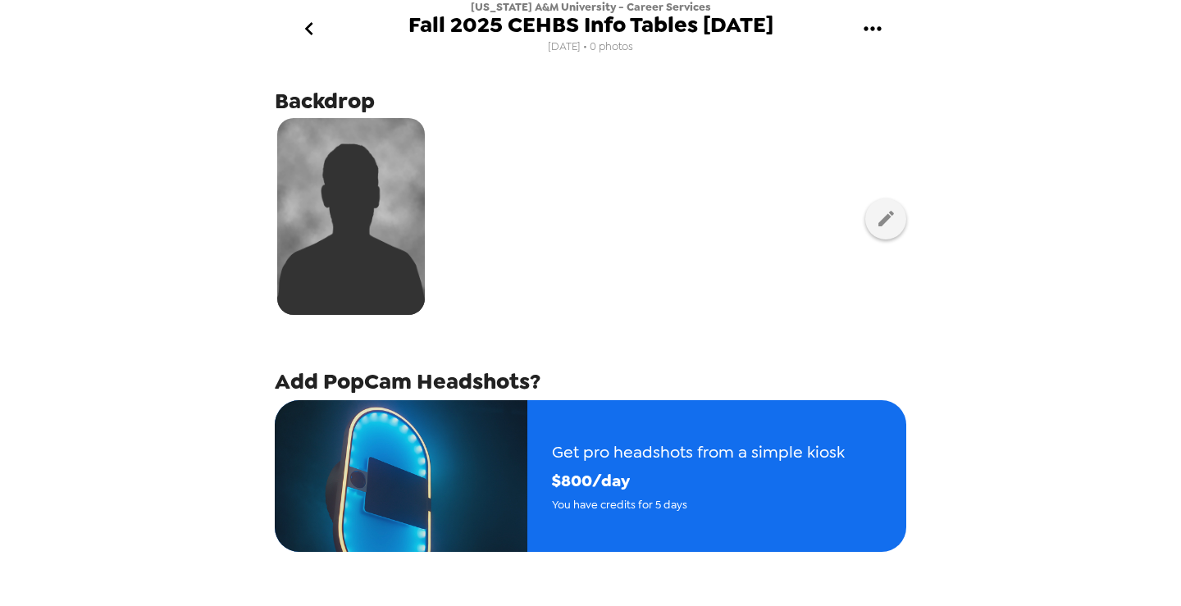
click at [310, 30] on icon "go back" at bounding box center [309, 29] width 26 height 26
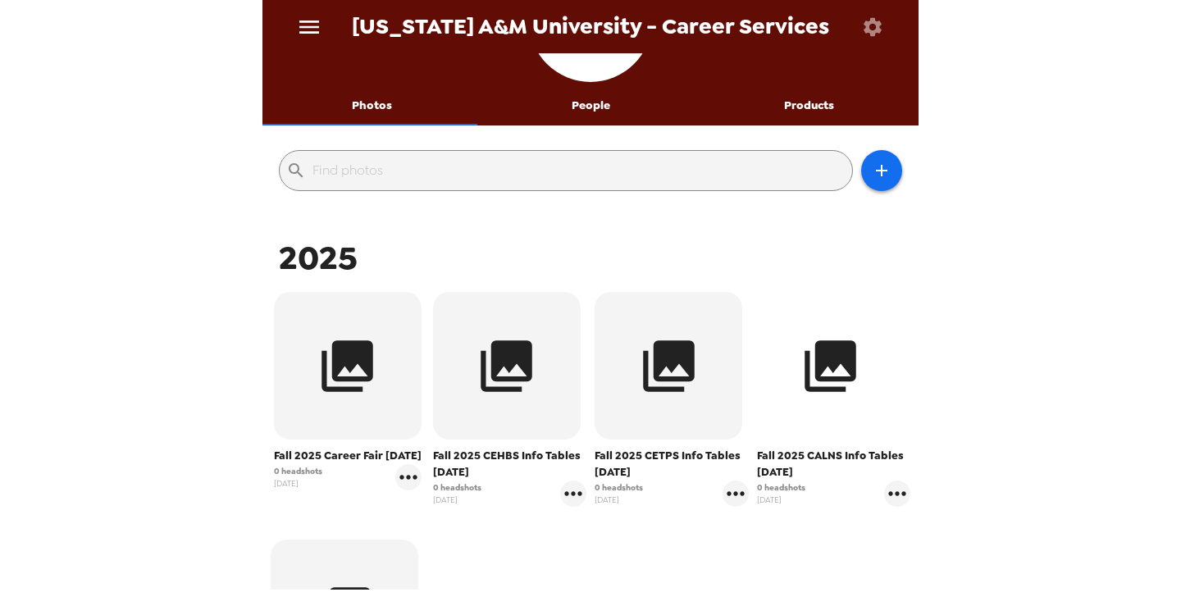
scroll to position [164, 0]
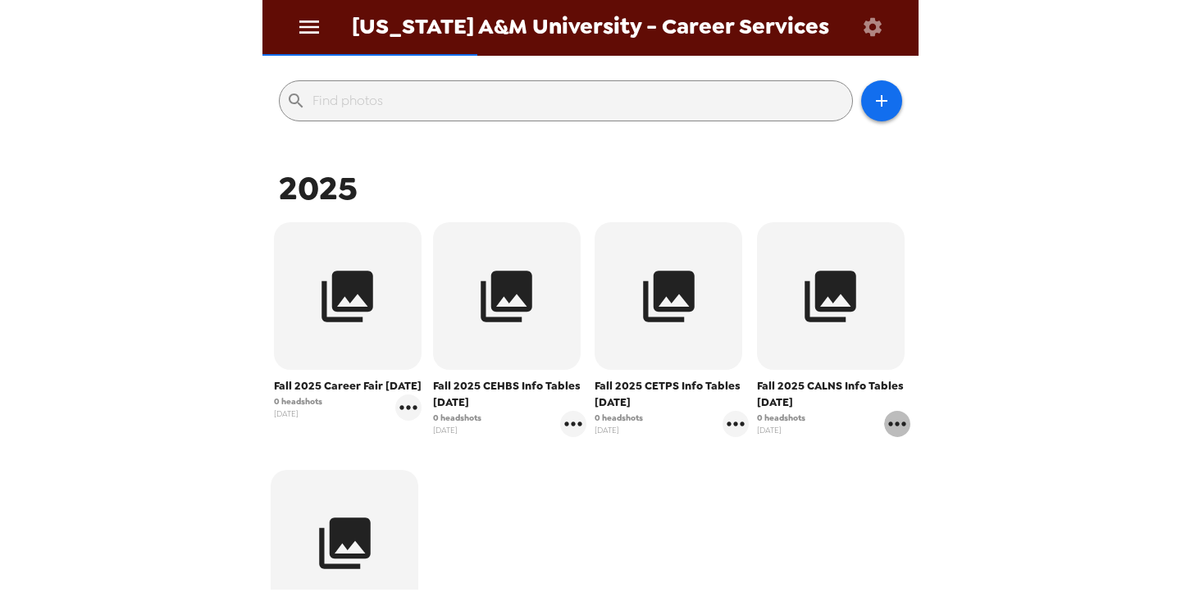
click at [885, 416] on icon "gallery menu" at bounding box center [897, 424] width 26 height 26
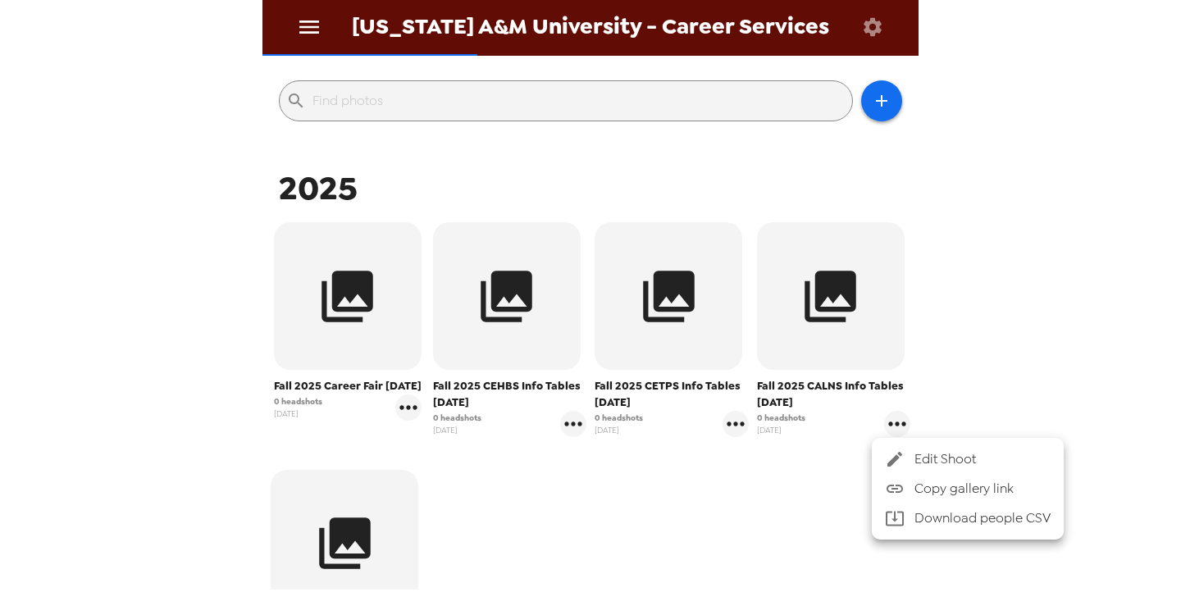
click at [887, 456] on icon at bounding box center [895, 460] width 20 height 20
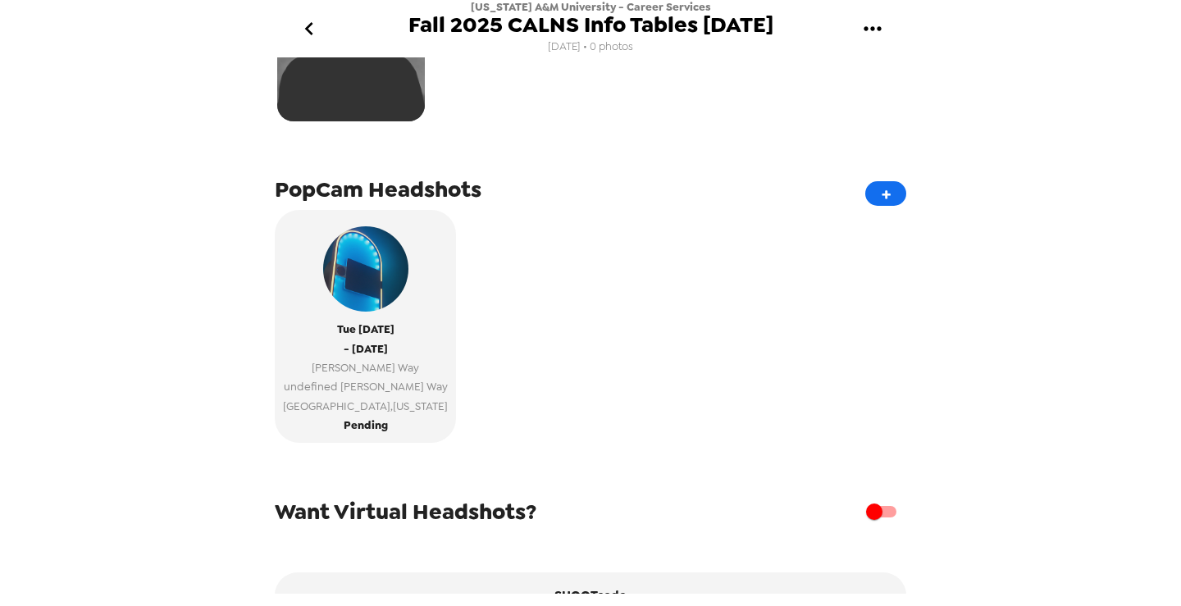
scroll to position [246, 0]
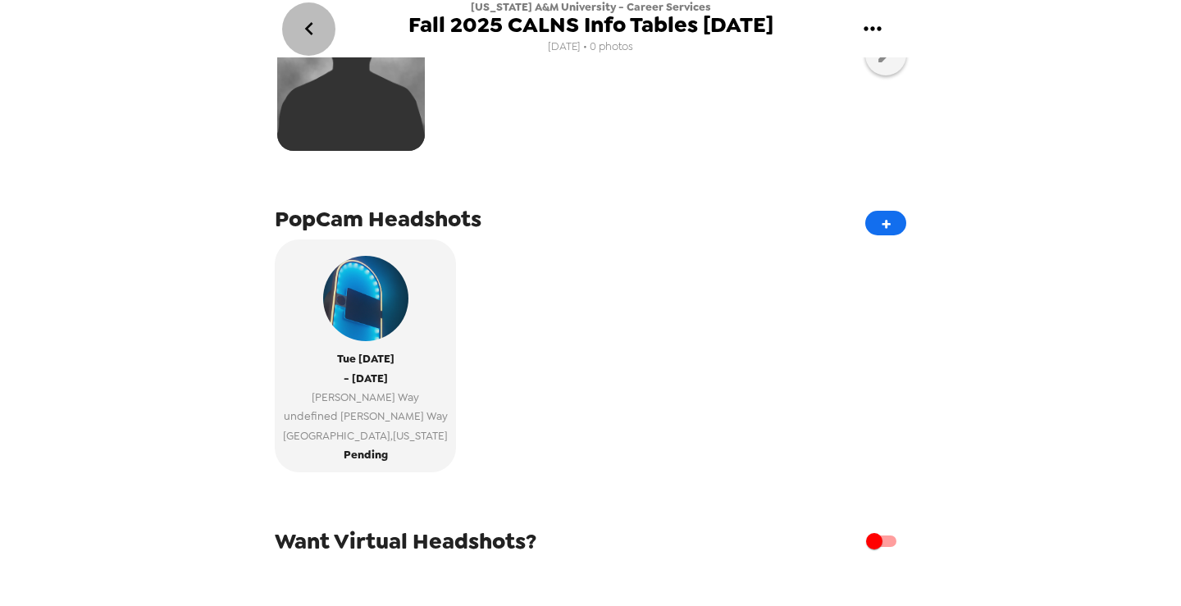
click at [333, 29] on button "go back" at bounding box center [308, 28] width 53 height 53
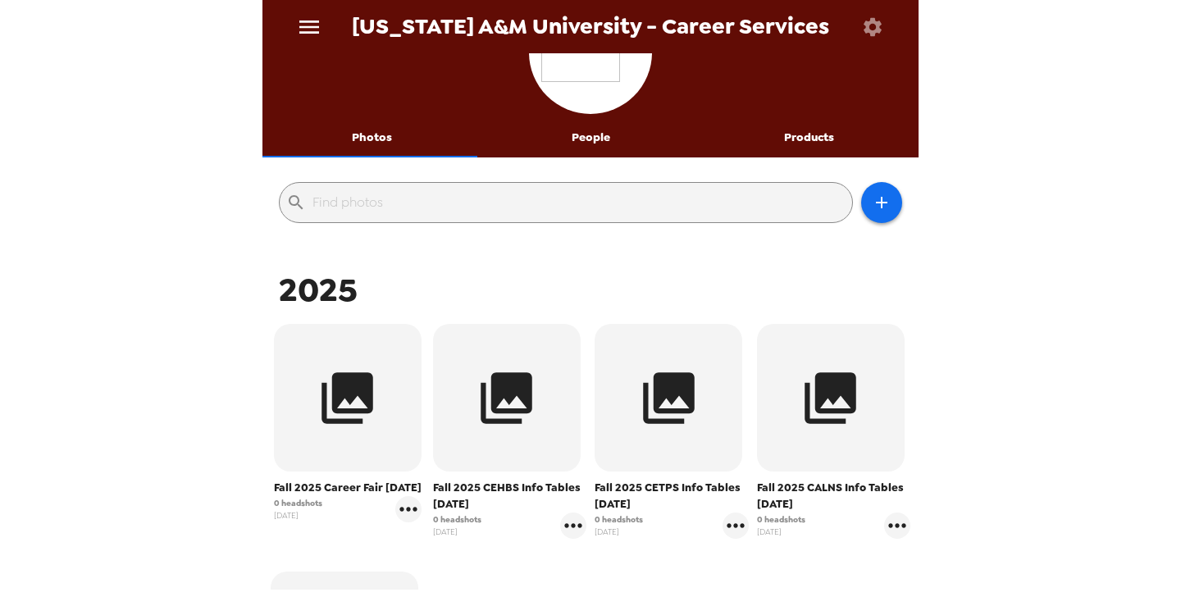
scroll to position [82, 0]
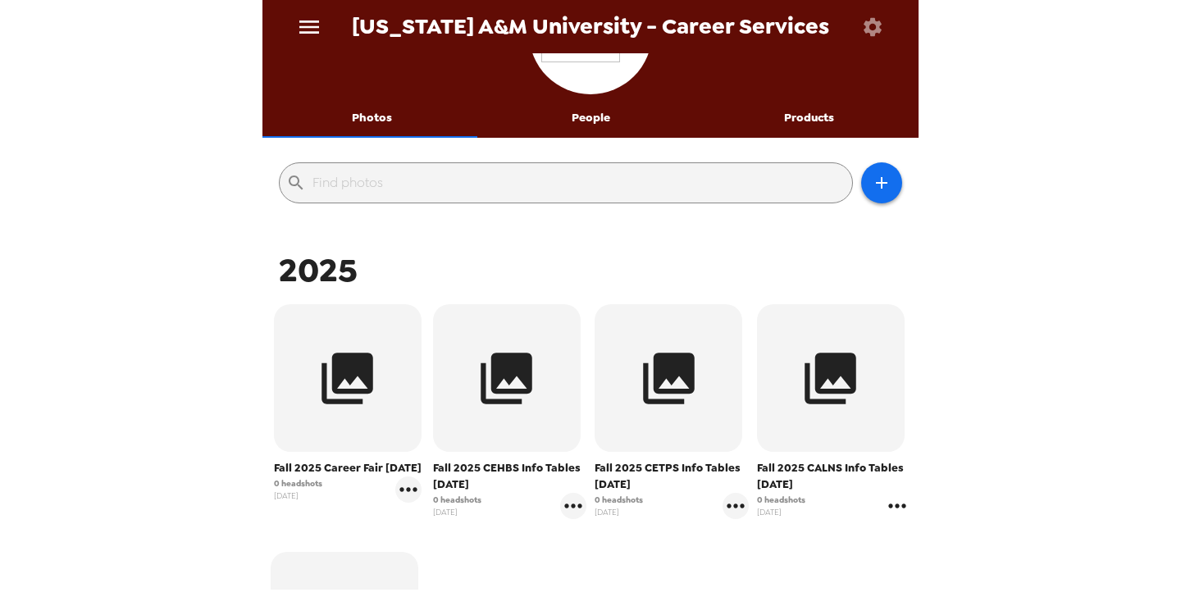
click at [888, 508] on icon "gallery menu" at bounding box center [896, 506] width 17 height 4
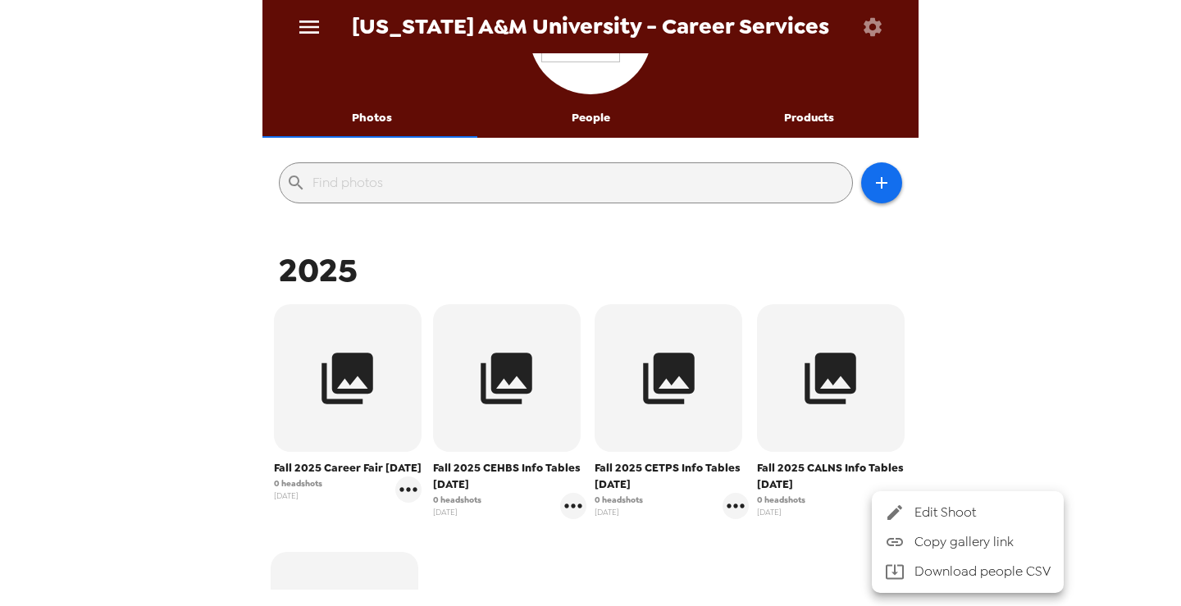
click at [898, 527] on li "Edit Shoot" at bounding box center [968, 513] width 192 height 30
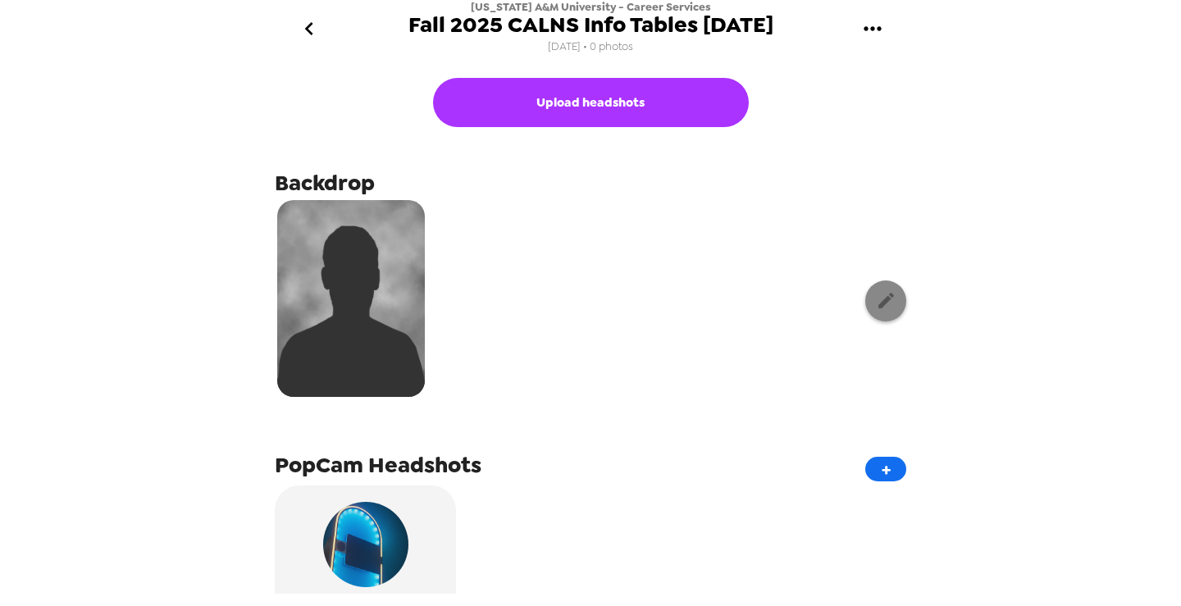
click at [876, 290] on icon "button" at bounding box center [886, 300] width 21 height 21
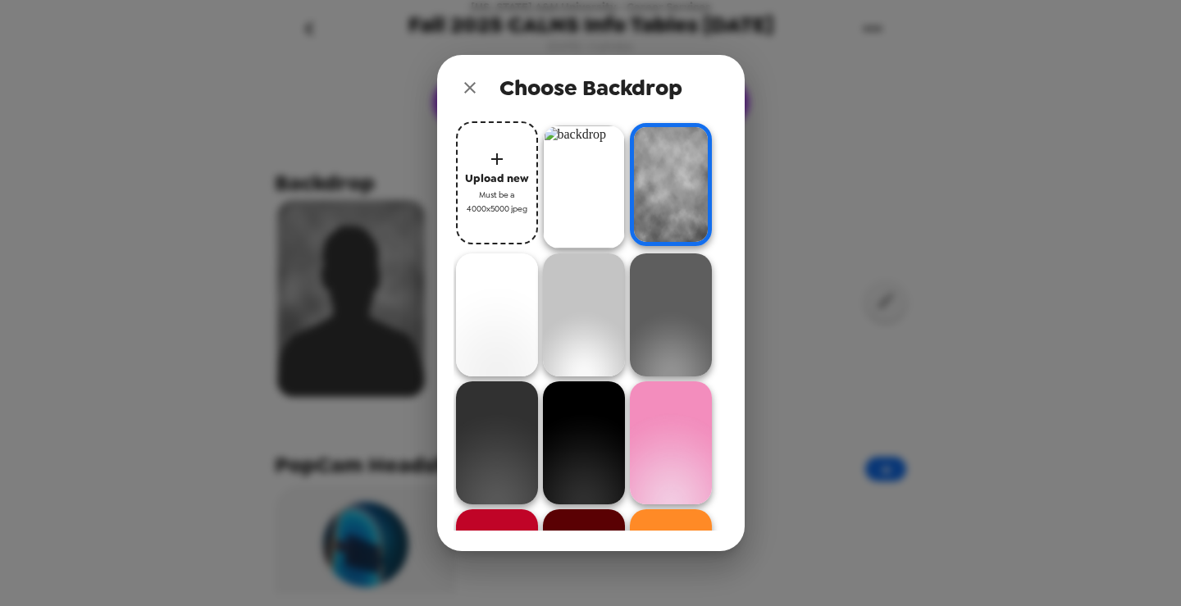
click at [605, 174] on img at bounding box center [584, 187] width 82 height 123
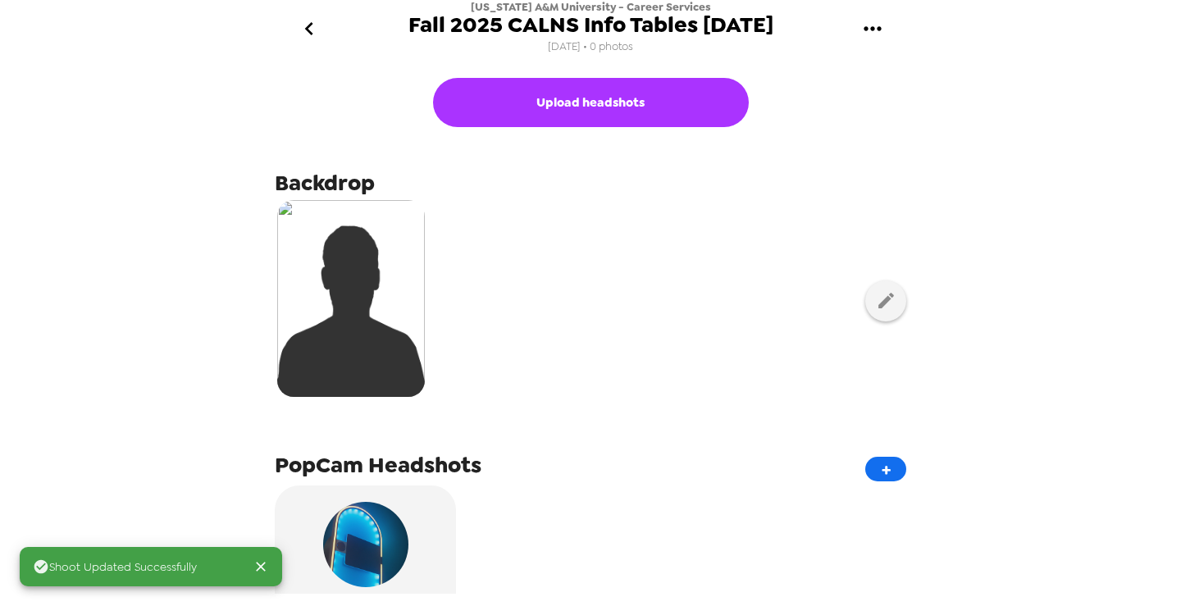
click at [313, 30] on icon "go back" at bounding box center [309, 29] width 26 height 26
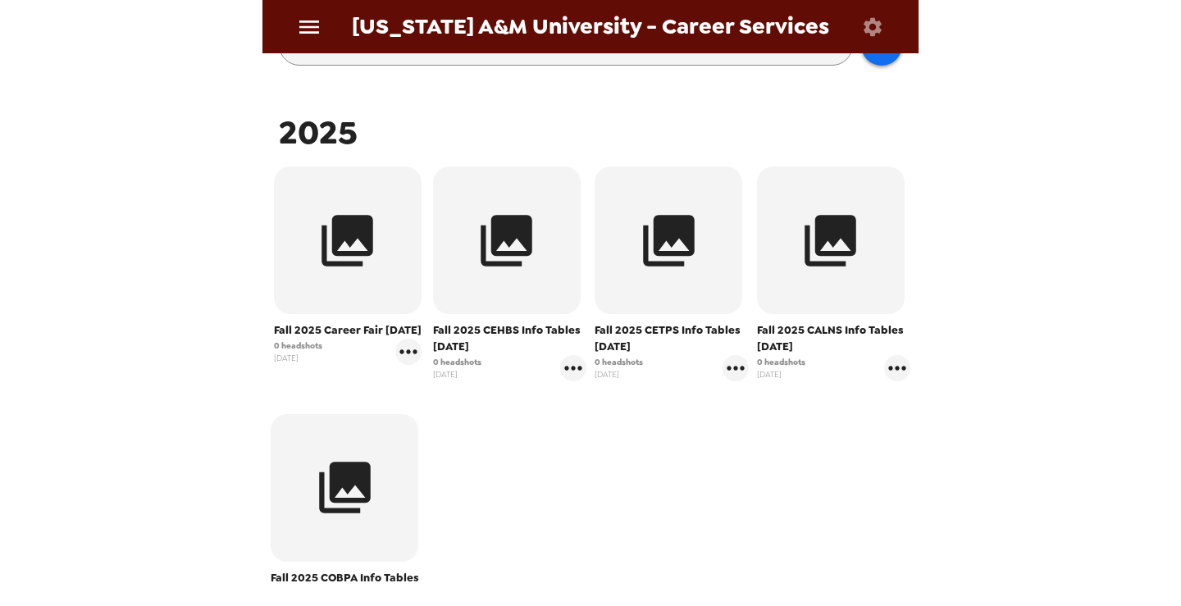
scroll to position [246, 0]
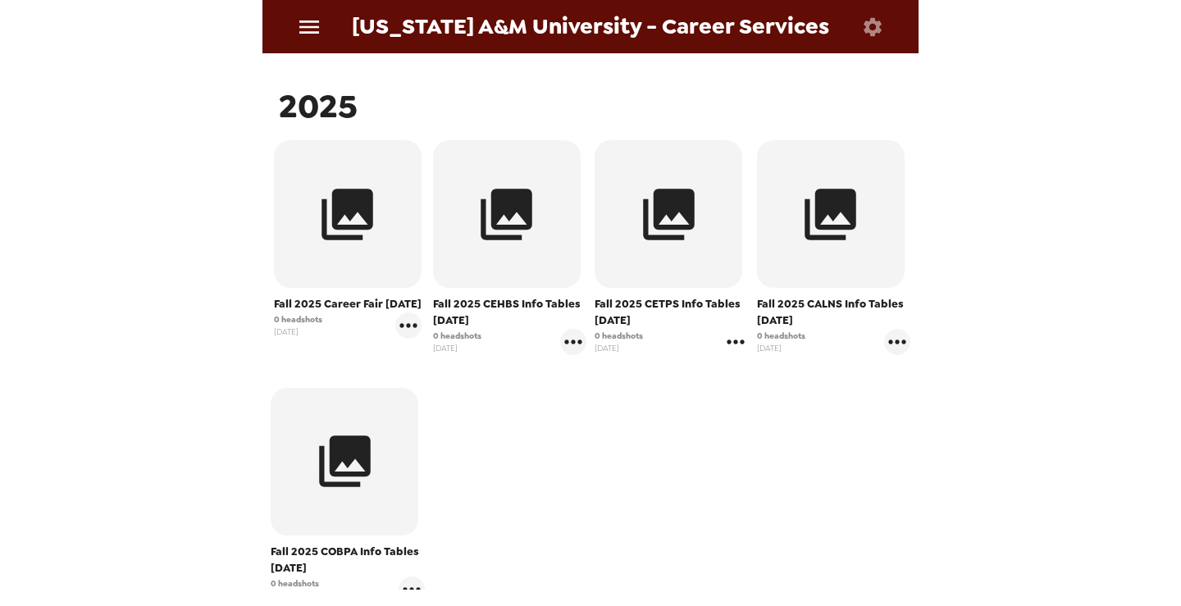
click at [728, 345] on icon "gallery menu" at bounding box center [736, 342] width 26 height 26
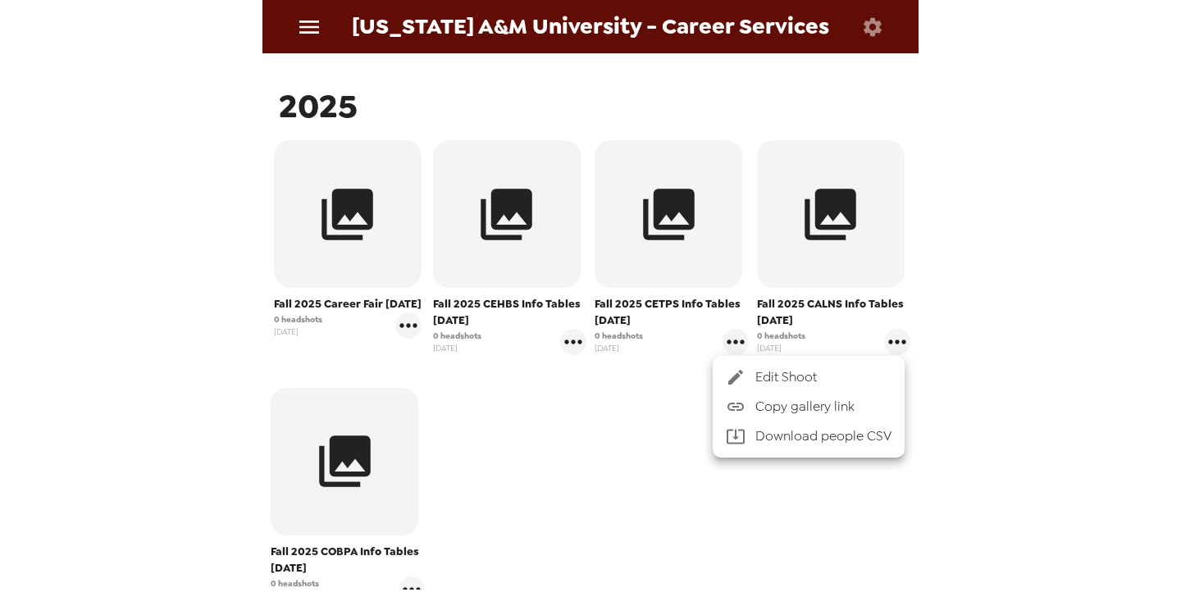
click at [741, 378] on icon at bounding box center [736, 377] width 20 height 20
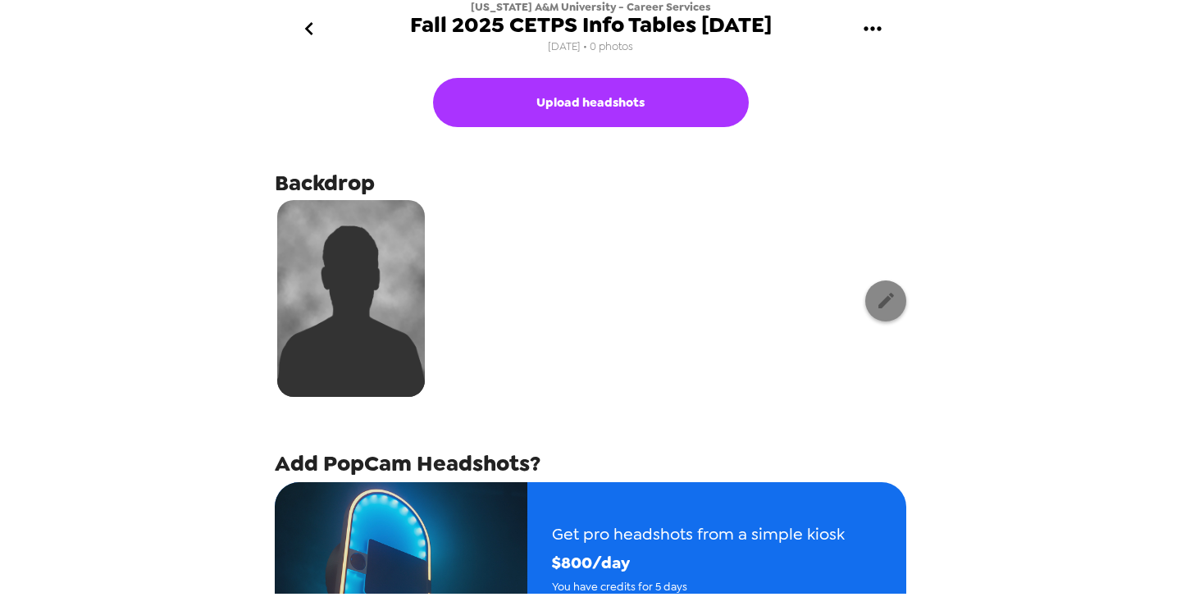
click at [856, 309] on div at bounding box center [591, 301] width 632 height 206
click at [893, 313] on div at bounding box center [591, 301] width 632 height 206
click at [876, 306] on icon "button" at bounding box center [886, 300] width 21 height 21
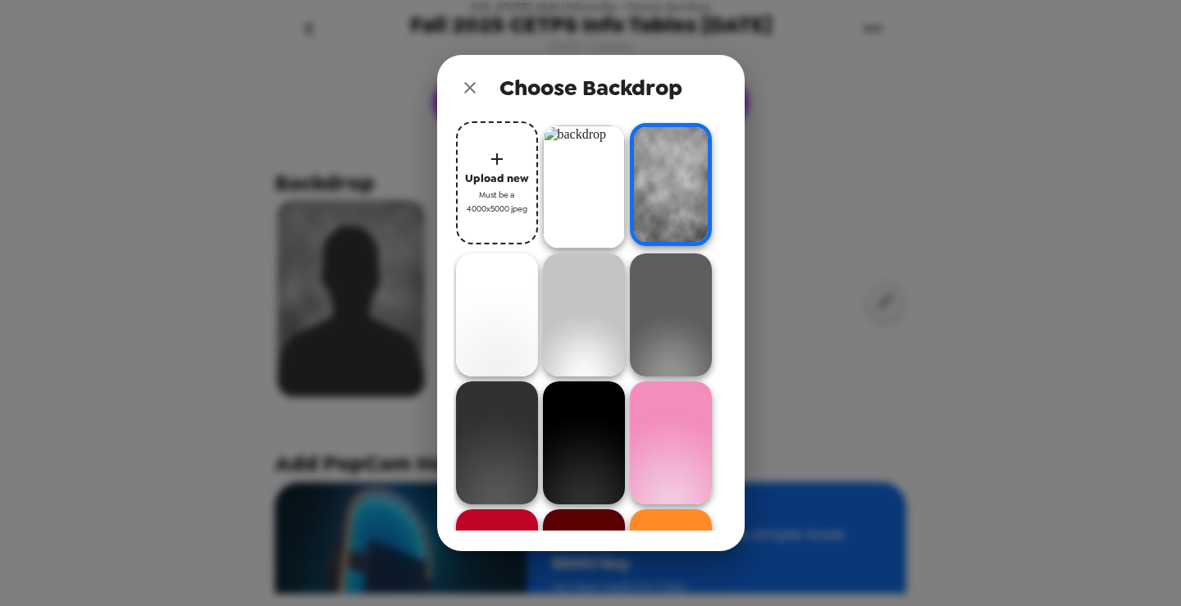
click at [555, 217] on img at bounding box center [584, 187] width 82 height 123
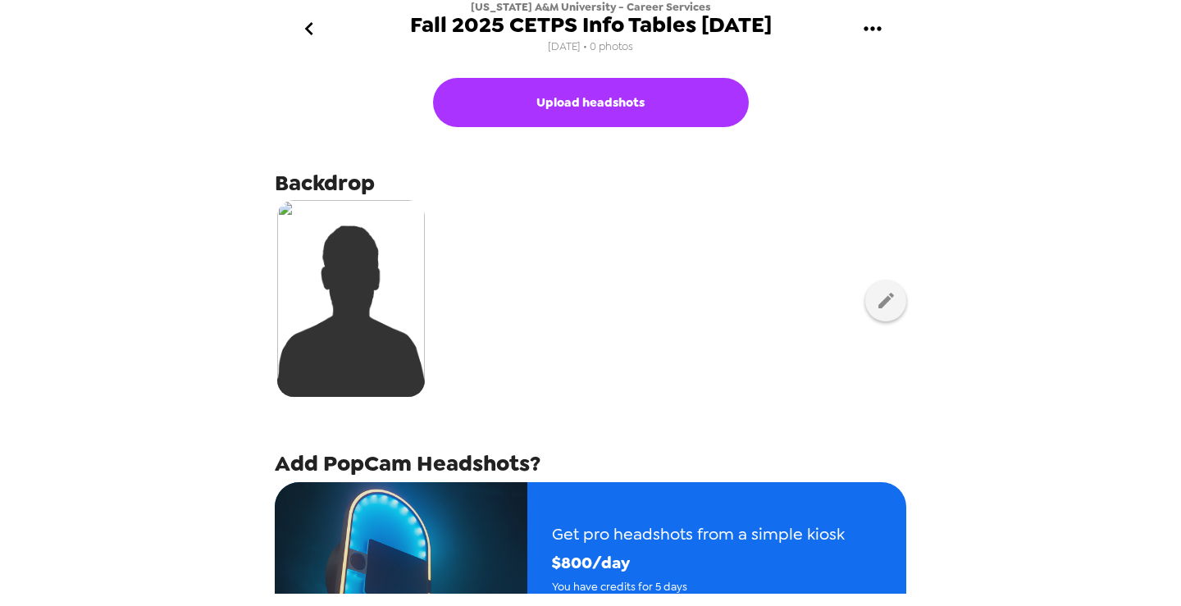
click at [317, 27] on icon "go back" at bounding box center [309, 29] width 26 height 26
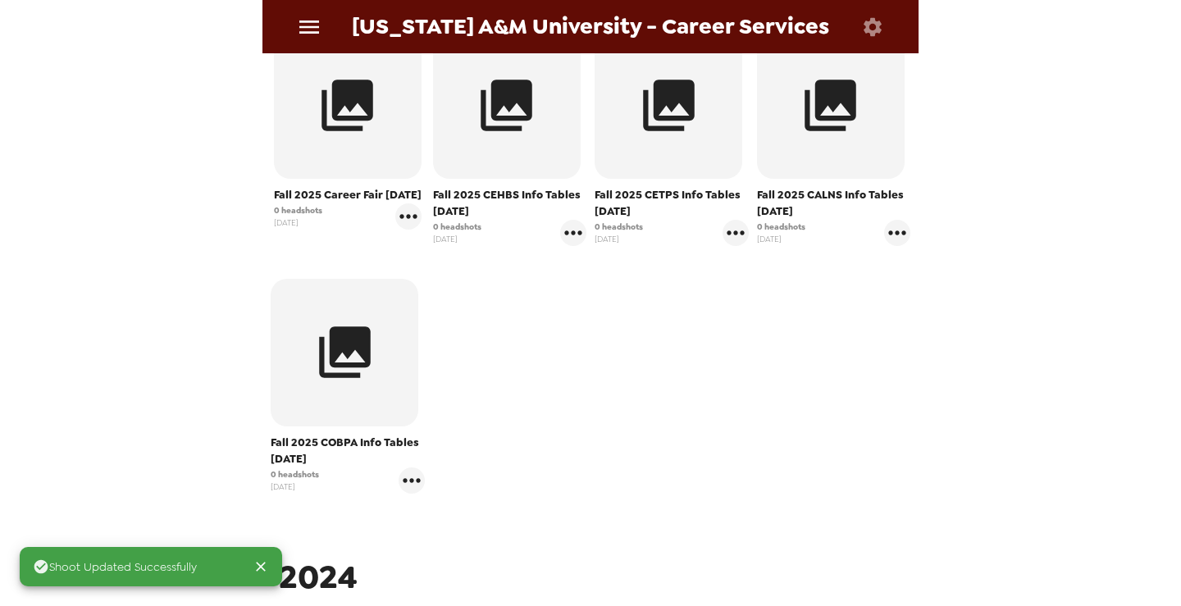
scroll to position [328, 0]
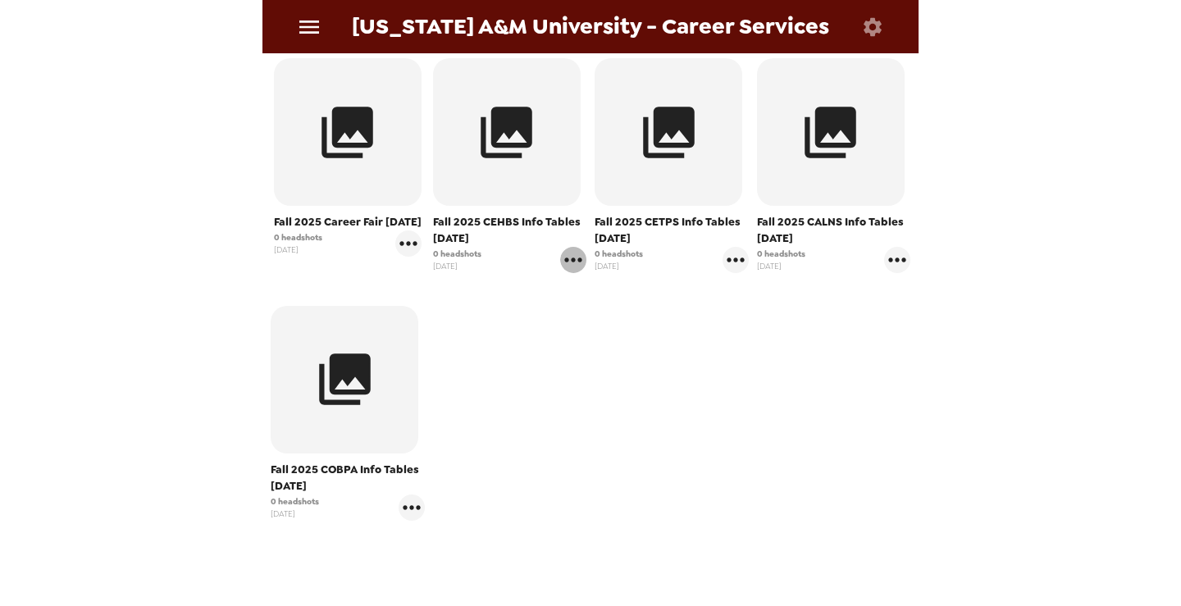
click at [570, 258] on icon "gallery menu" at bounding box center [573, 260] width 26 height 26
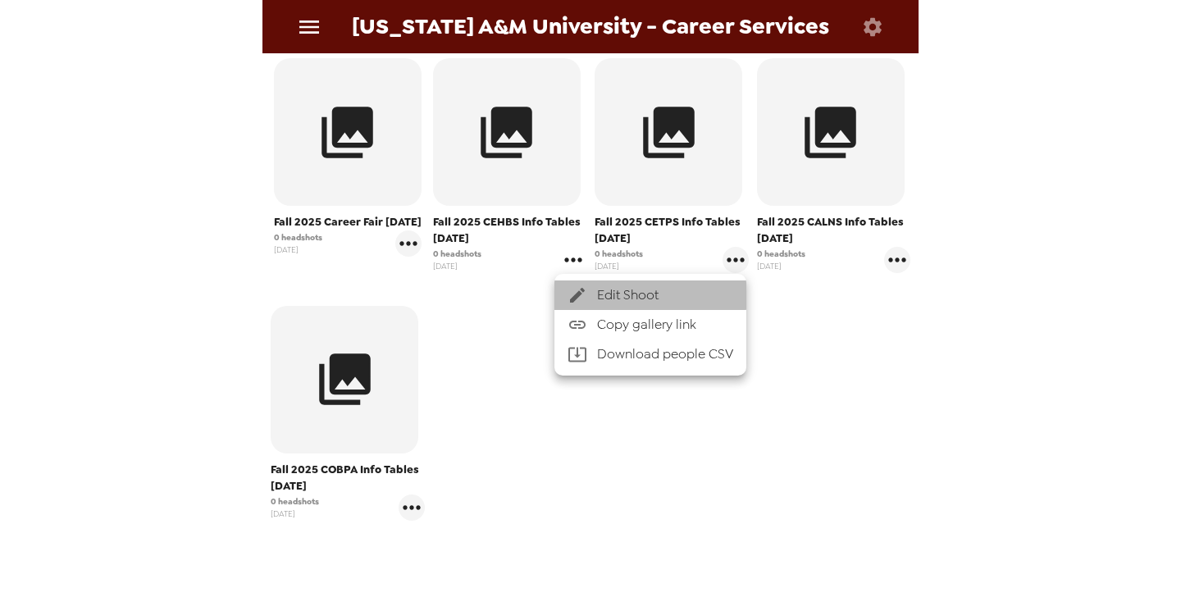
click at [596, 293] on div at bounding box center [583, 295] width 30 height 20
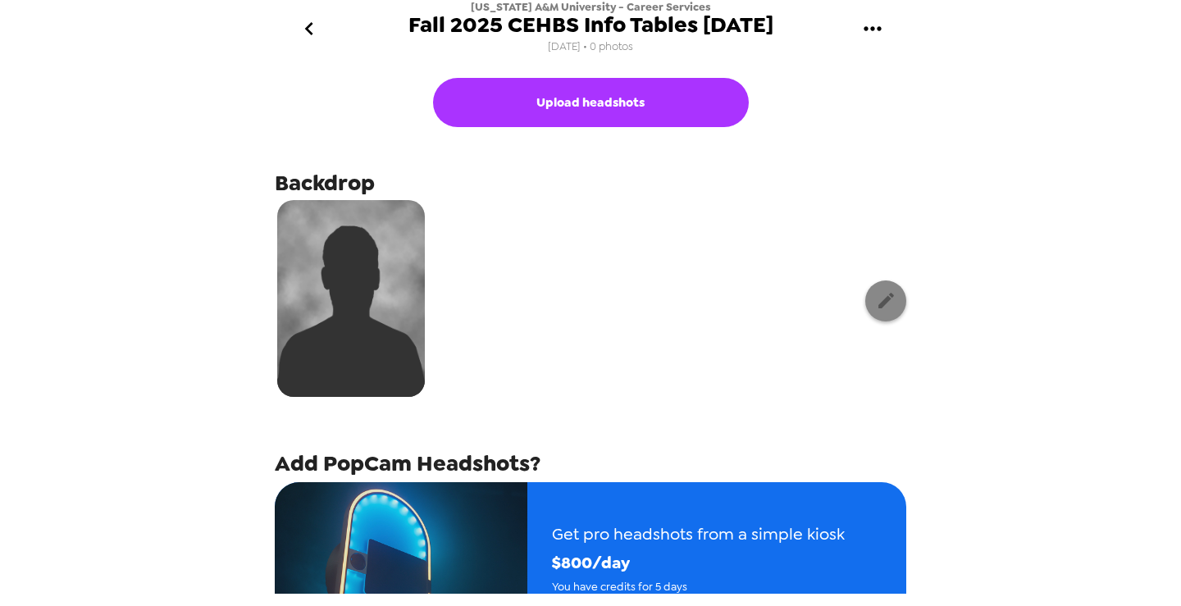
click at [876, 294] on icon "button" at bounding box center [886, 300] width 21 height 21
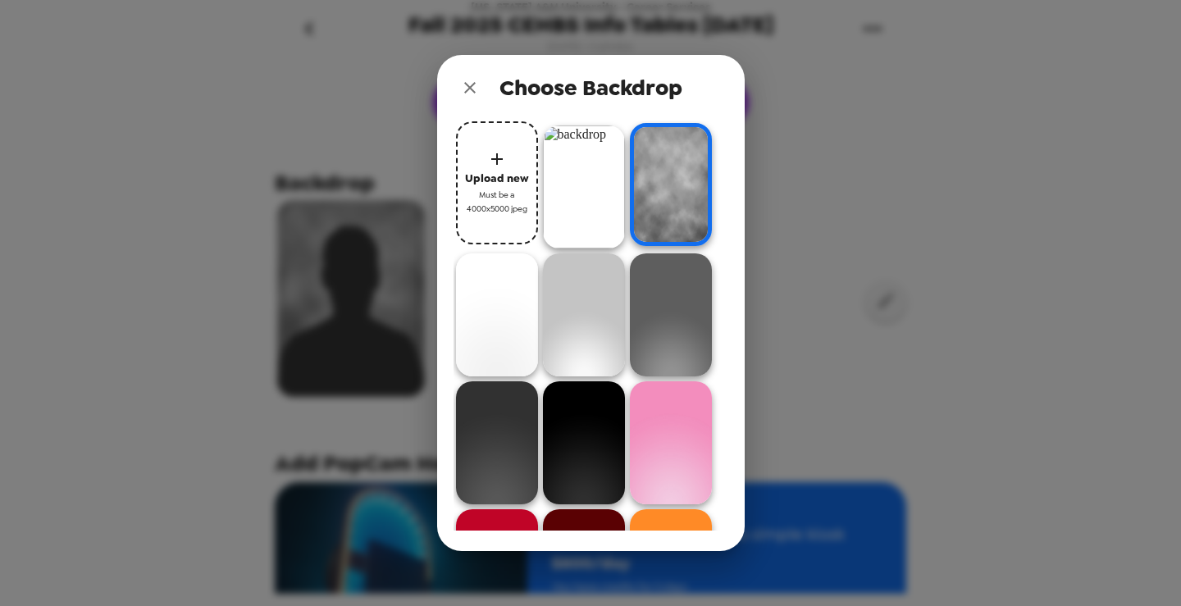
click at [583, 199] on img at bounding box center [584, 187] width 82 height 123
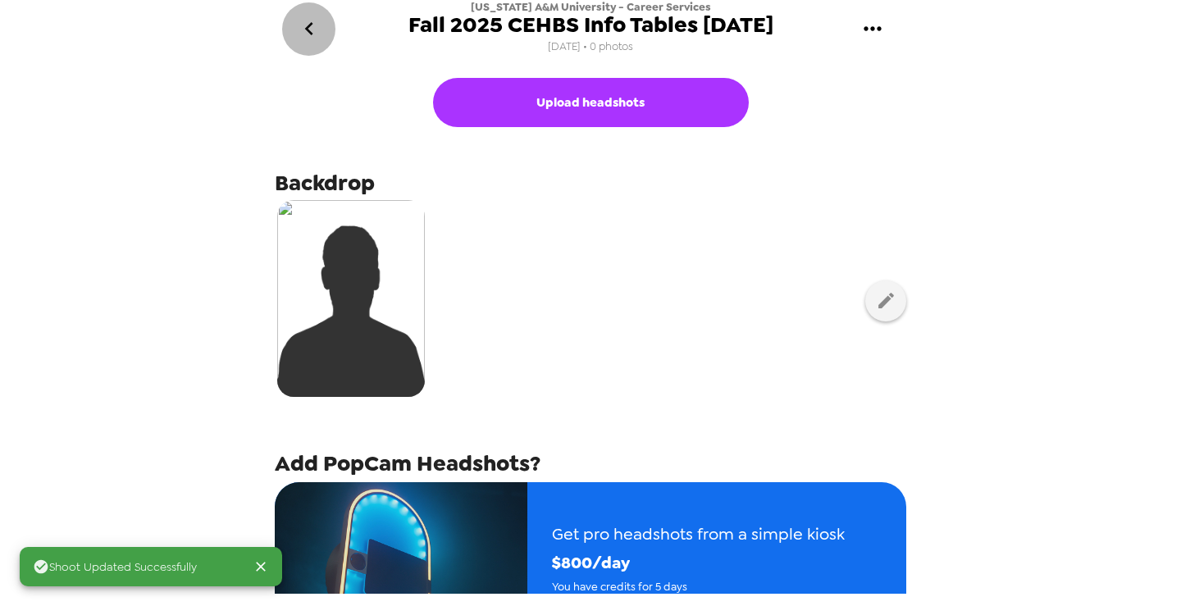
click at [306, 27] on icon "go back" at bounding box center [309, 29] width 26 height 26
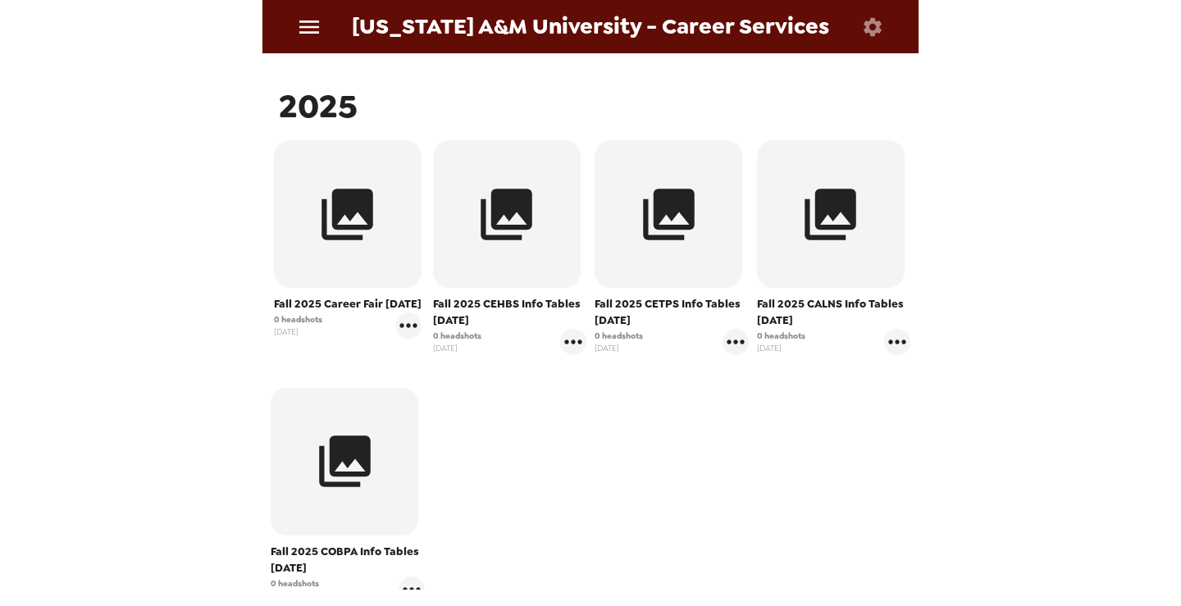
scroll to position [410, 0]
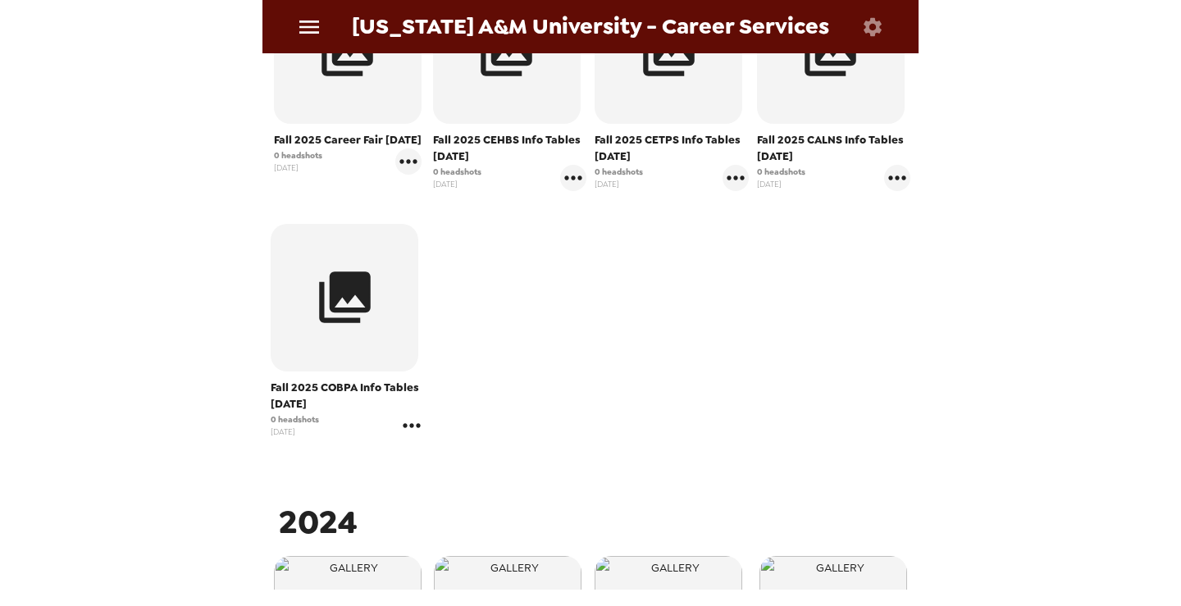
click at [411, 429] on icon "gallery menu" at bounding box center [412, 426] width 26 height 26
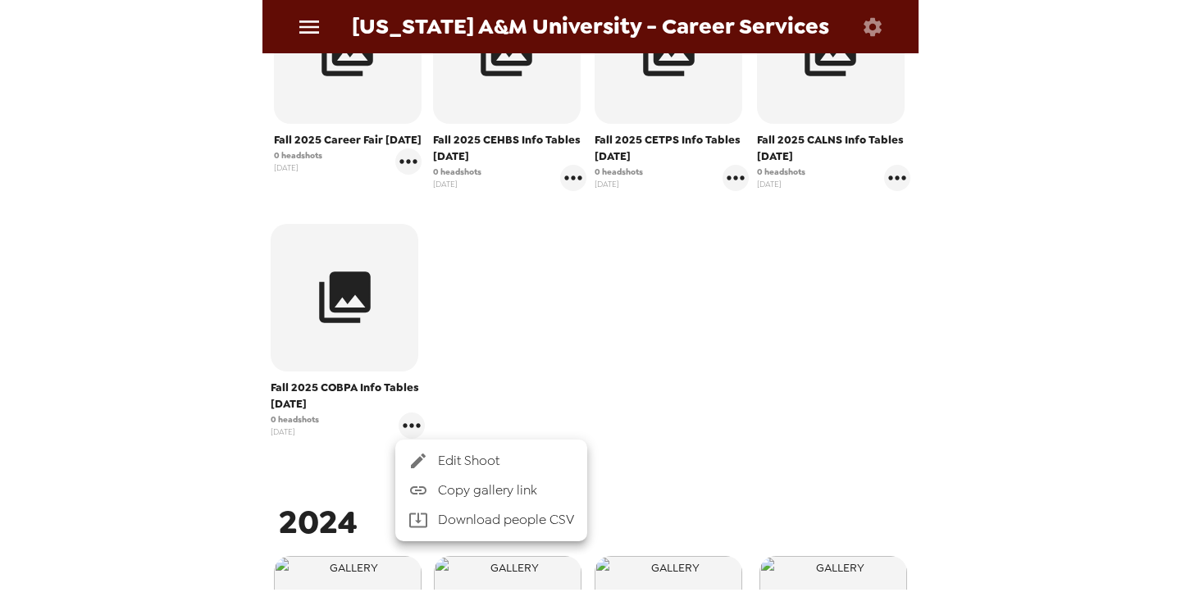
click at [486, 455] on span "Edit Shoot" at bounding box center [506, 461] width 136 height 20
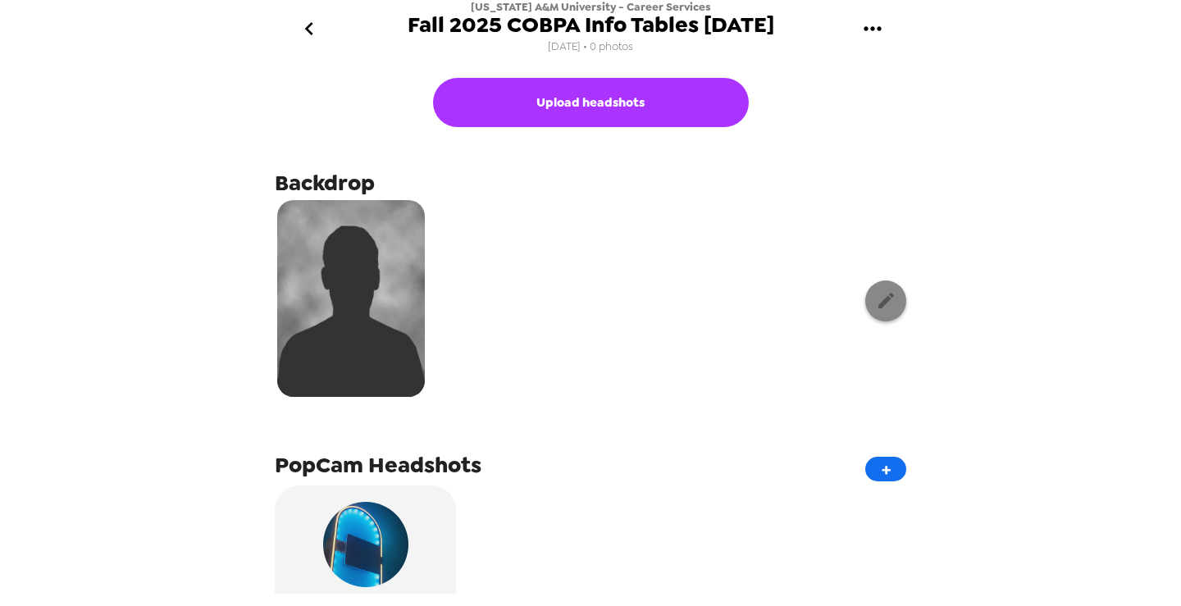
click at [882, 306] on icon "button" at bounding box center [886, 300] width 21 height 21
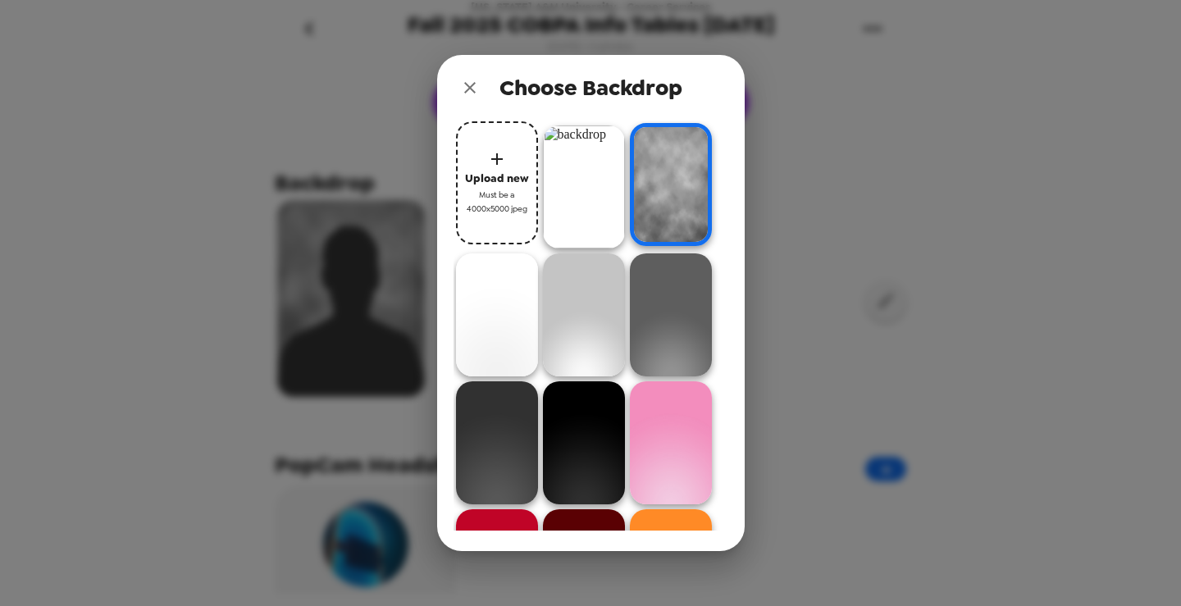
click at [587, 196] on img at bounding box center [584, 187] width 82 height 123
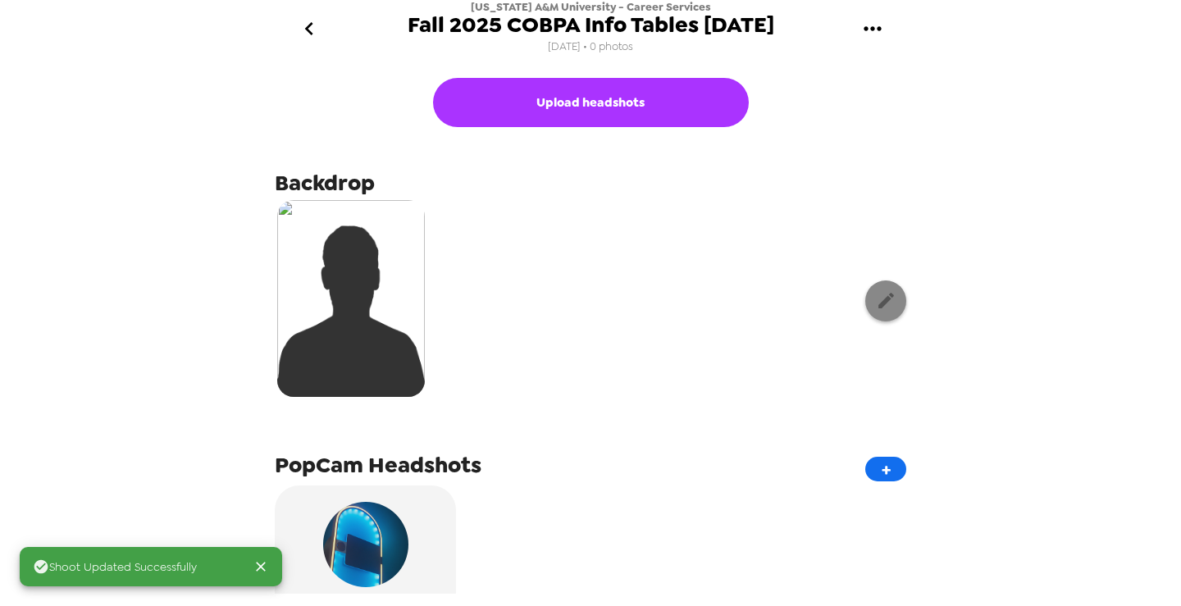
click at [876, 310] on icon "button" at bounding box center [886, 300] width 21 height 21
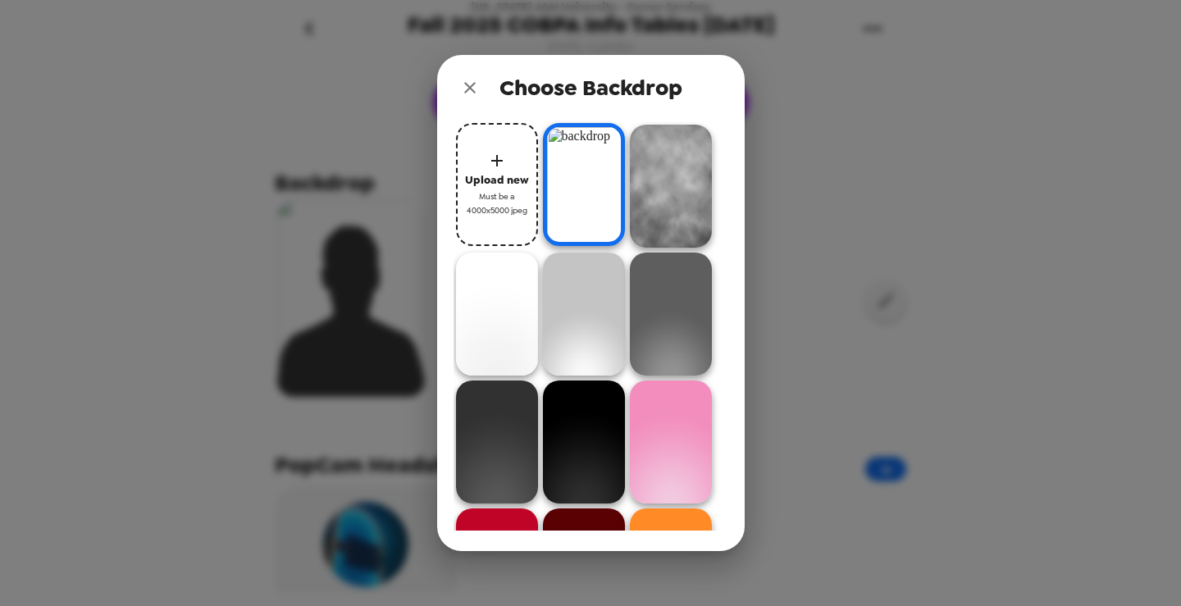
click at [470, 92] on icon "close" at bounding box center [470, 88] width 20 height 20
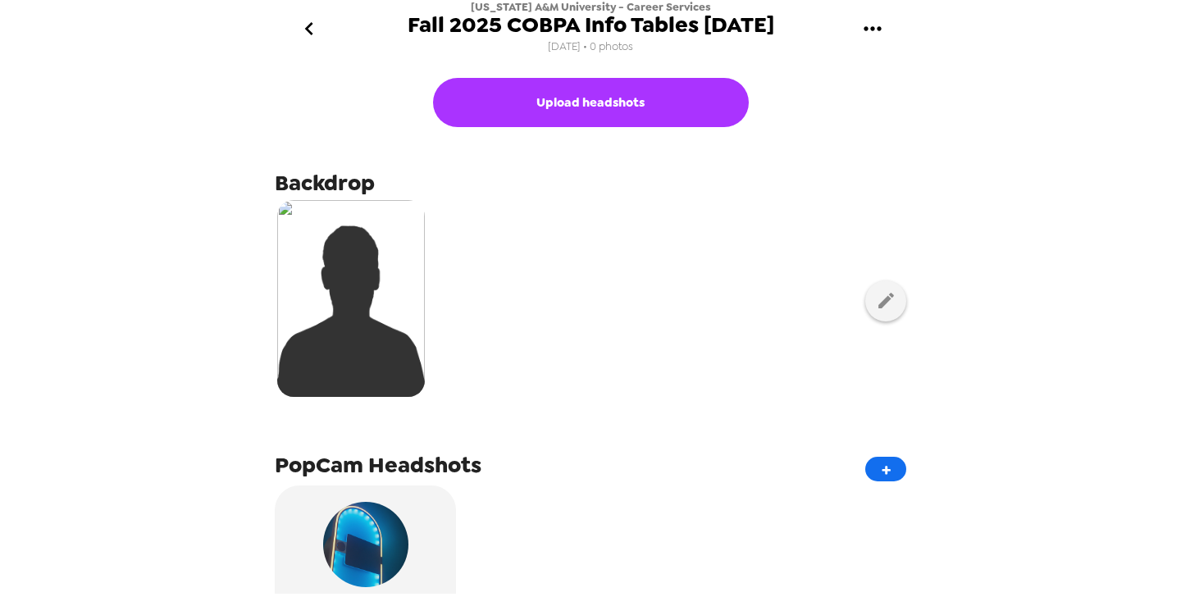
click at [315, 24] on icon "go back" at bounding box center [309, 29] width 26 height 26
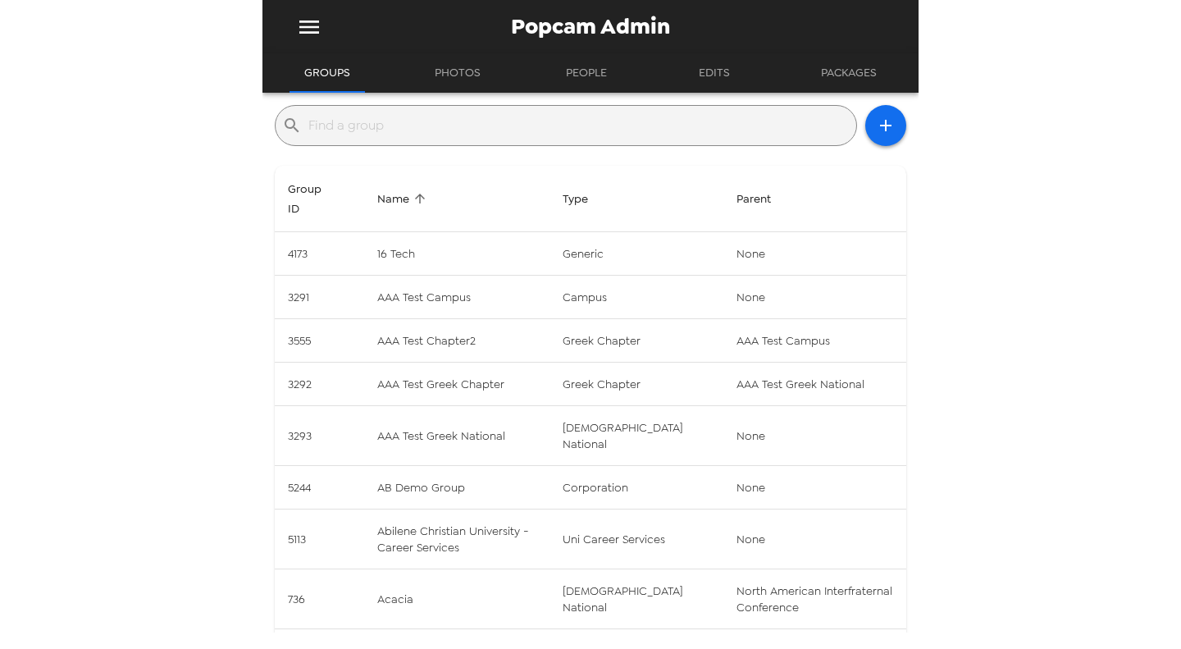
click at [426, 121] on input "text" at bounding box center [578, 125] width 541 height 26
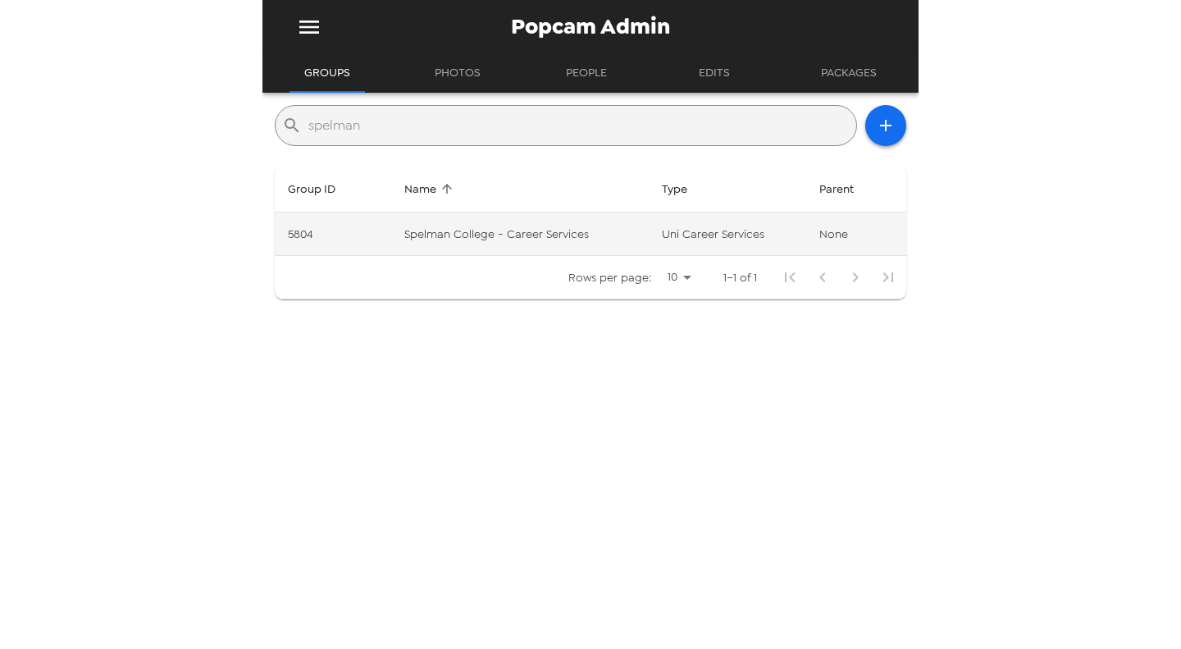
type input "spelman"
click at [513, 218] on td "Spelman College - Career Services" at bounding box center [520, 233] width 258 height 43
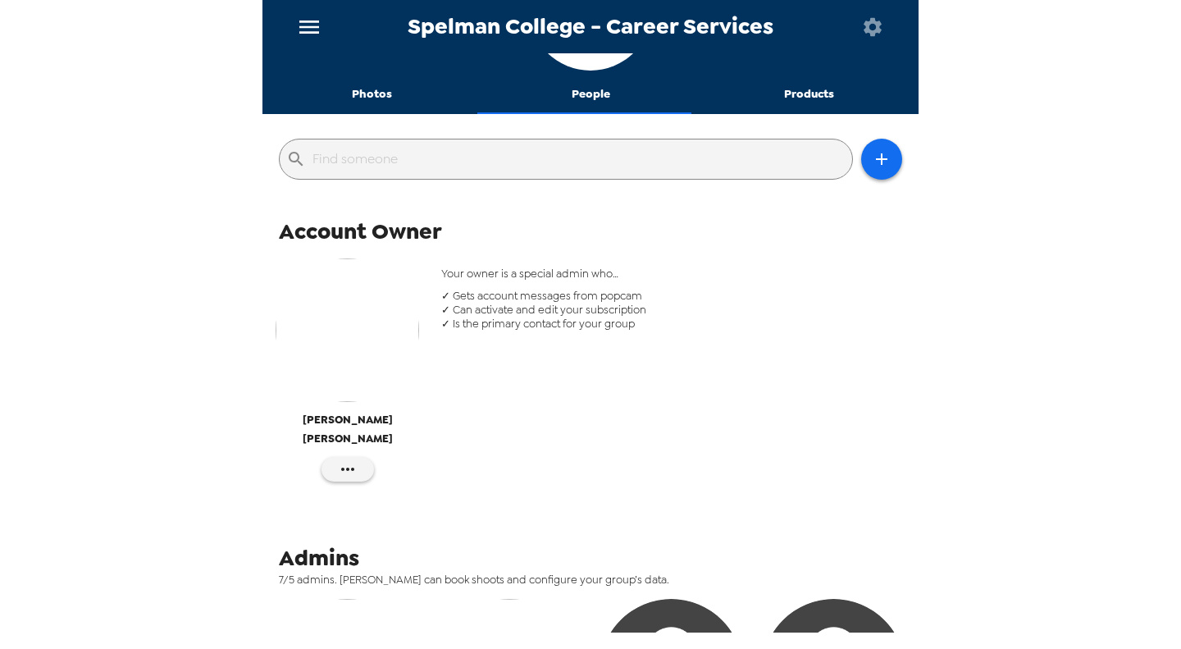
scroll to position [82, 0]
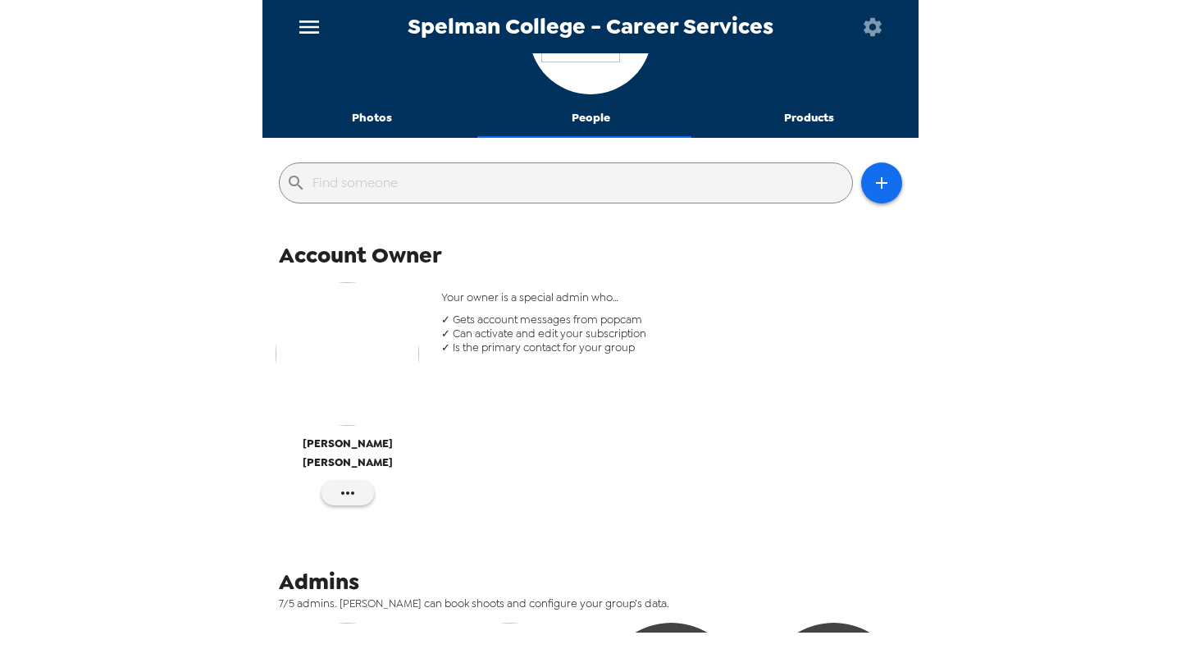
click at [377, 114] on button "Photos" at bounding box center [371, 117] width 219 height 39
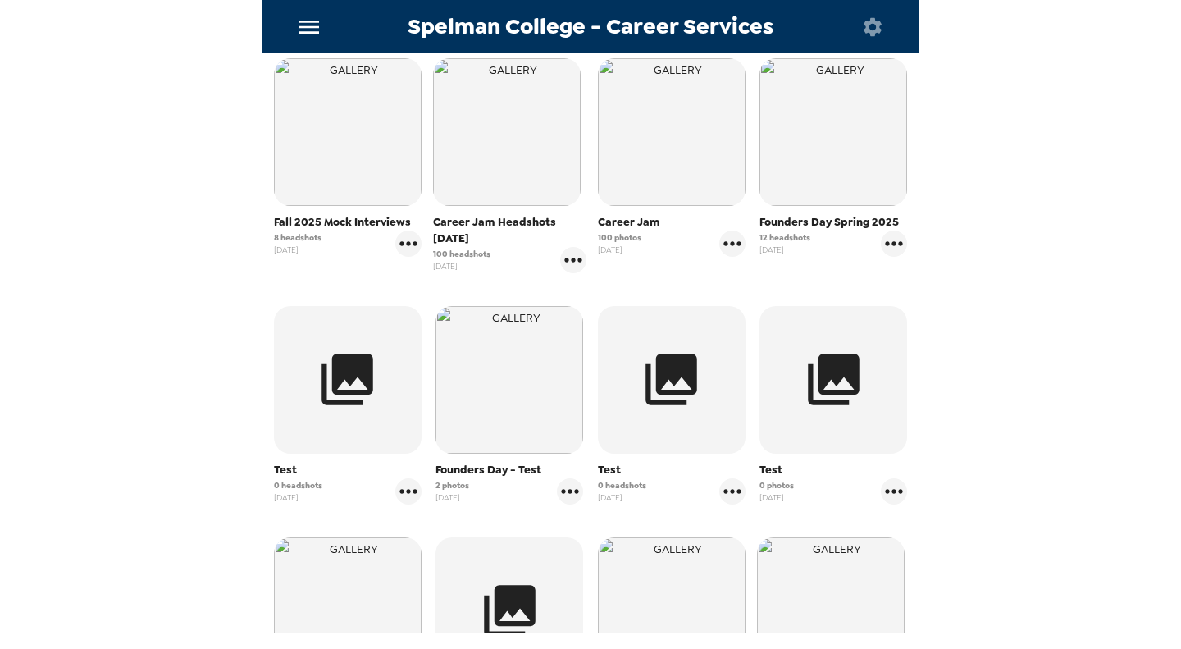
scroll to position [0, 0]
